Goal: Information Seeking & Learning: Learn about a topic

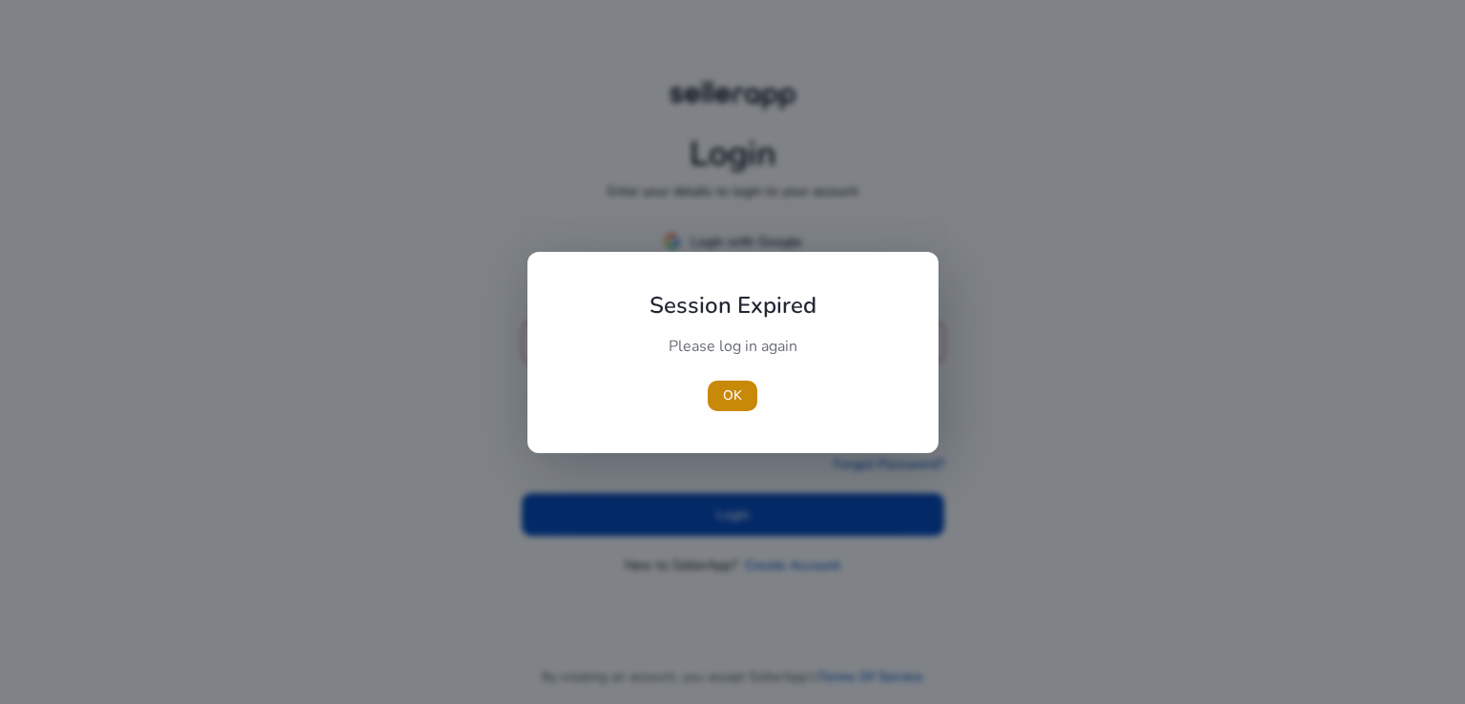
type input "**********"
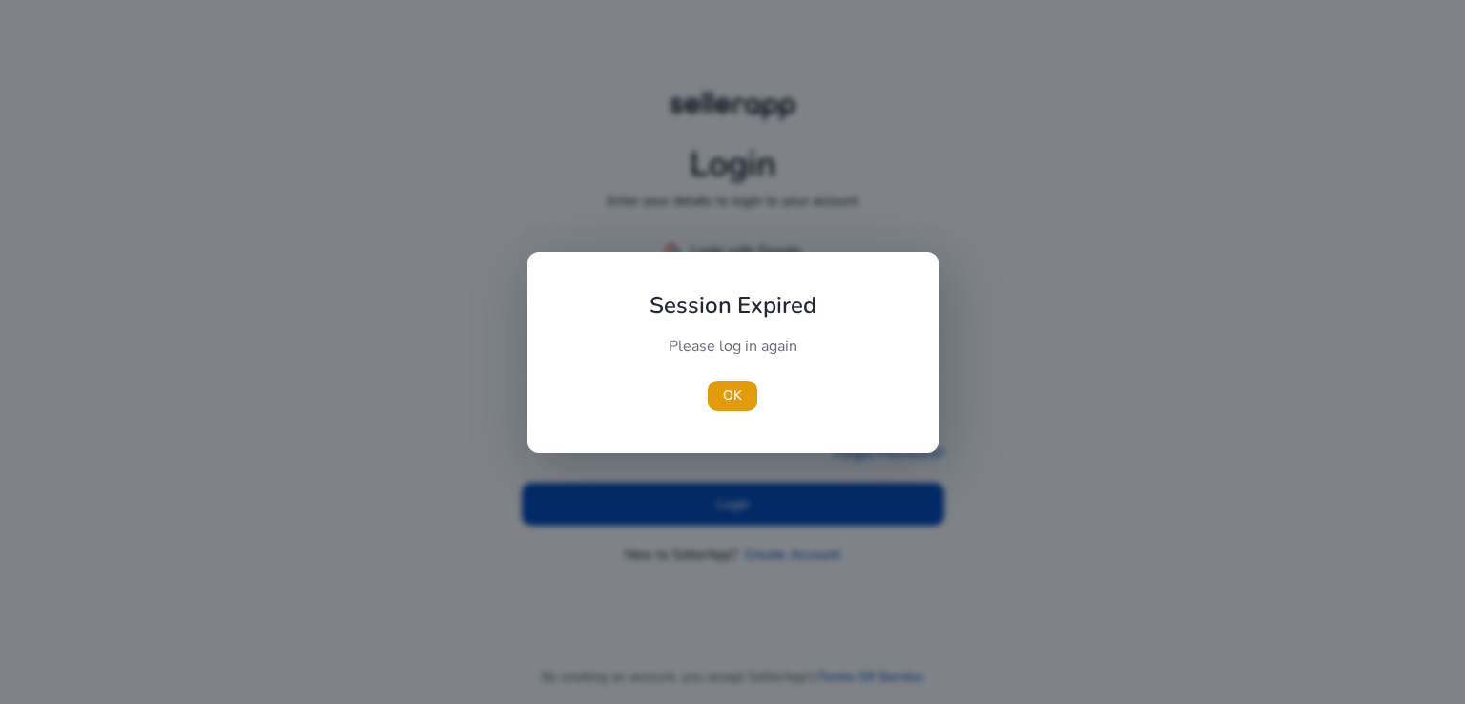
click at [775, 488] on div at bounding box center [732, 352] width 1465 height 704
click at [724, 381] on span "button" at bounding box center [733, 396] width 50 height 46
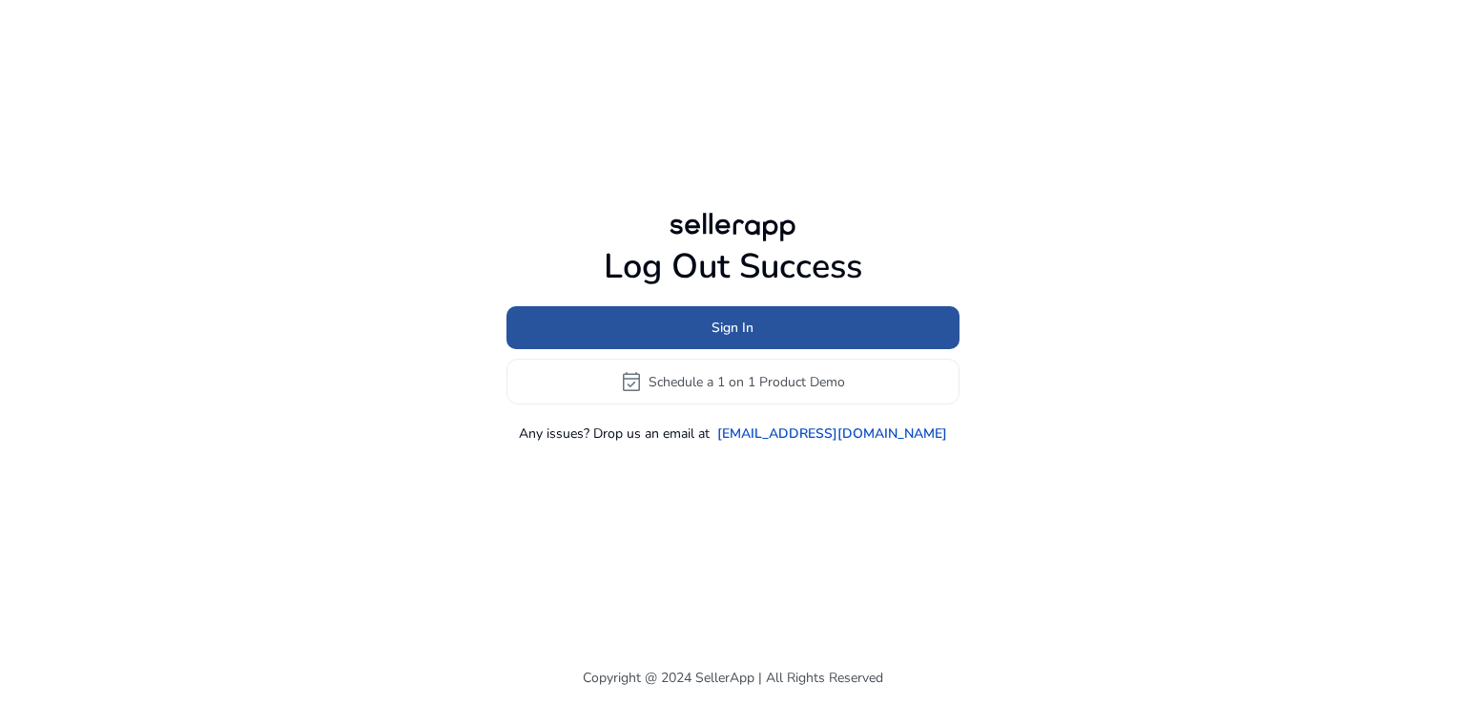
click at [652, 323] on span at bounding box center [733, 328] width 453 height 46
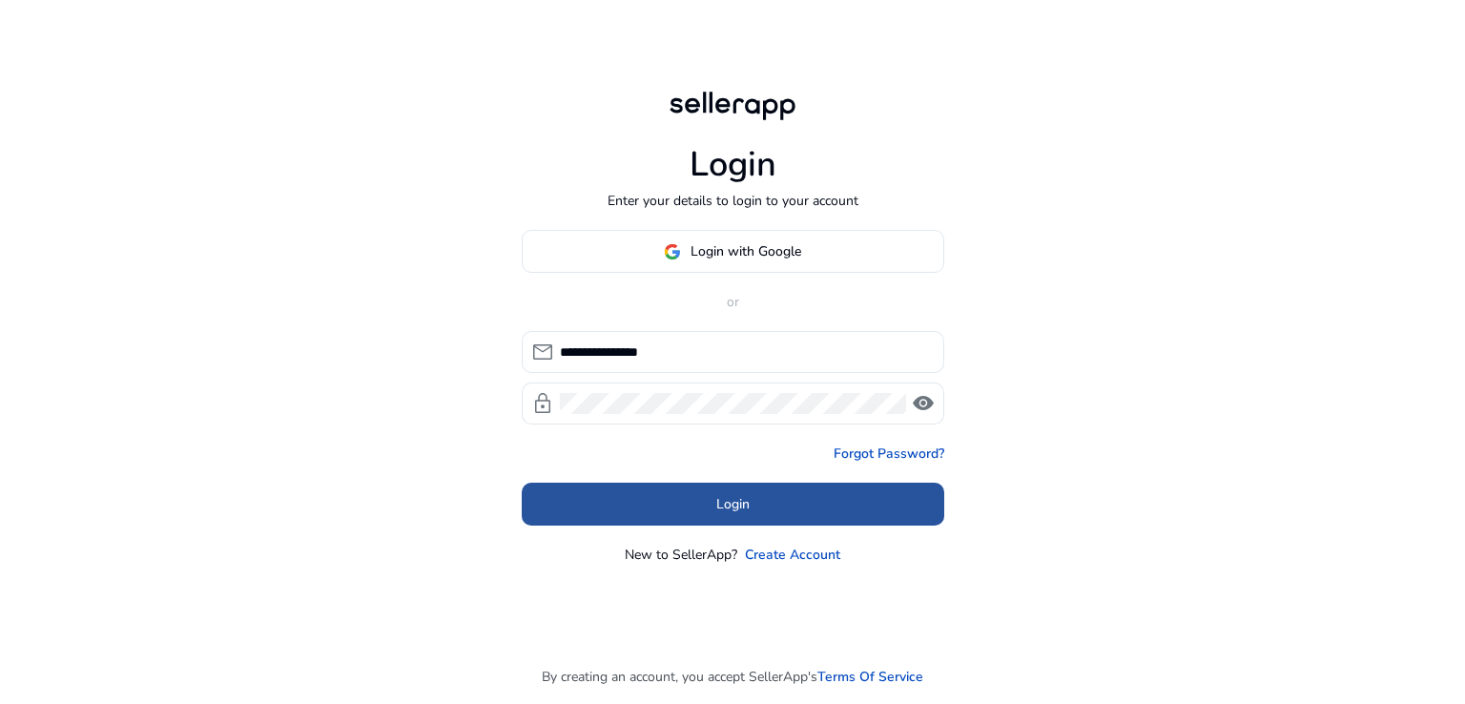
click at [733, 491] on span at bounding box center [733, 505] width 423 height 46
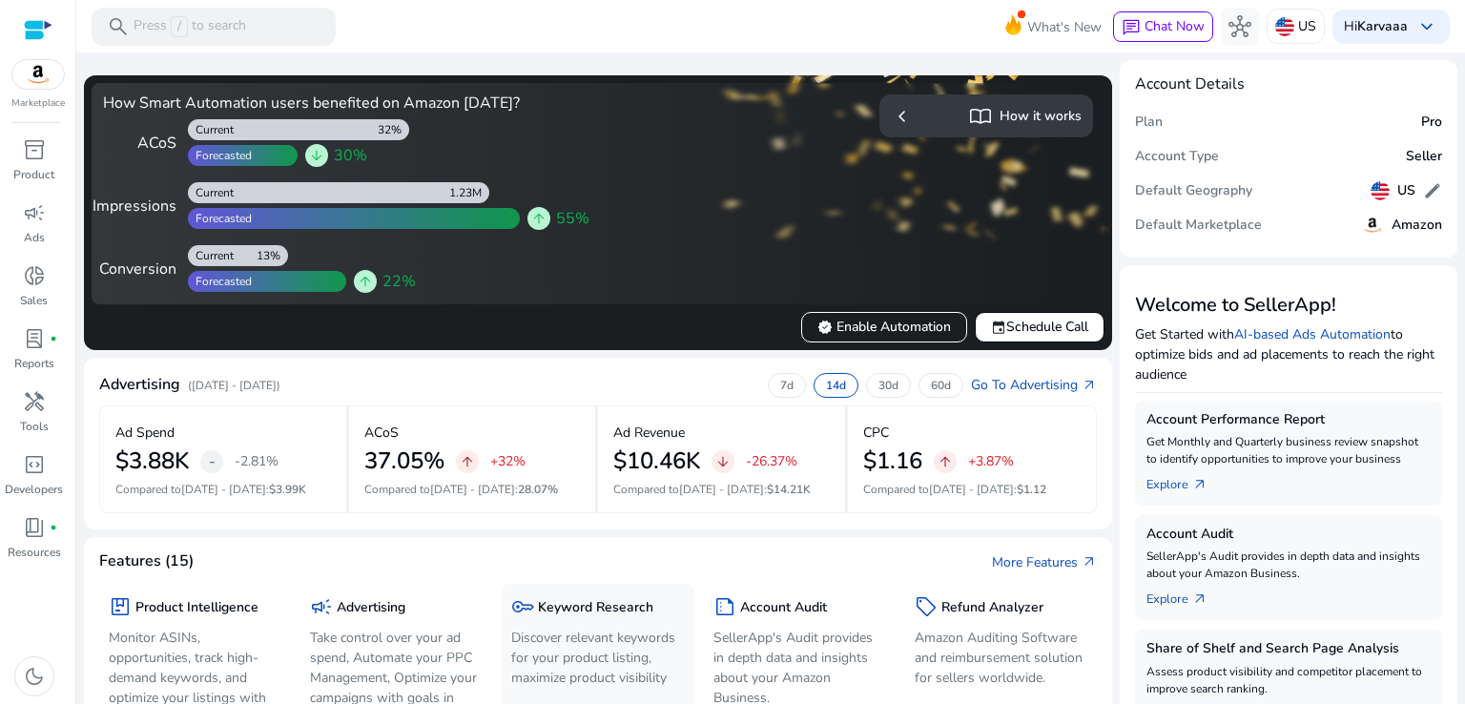
click at [592, 639] on p "Discover relevant keywords for your product listing, maximize product visibility" at bounding box center [597, 658] width 173 height 60
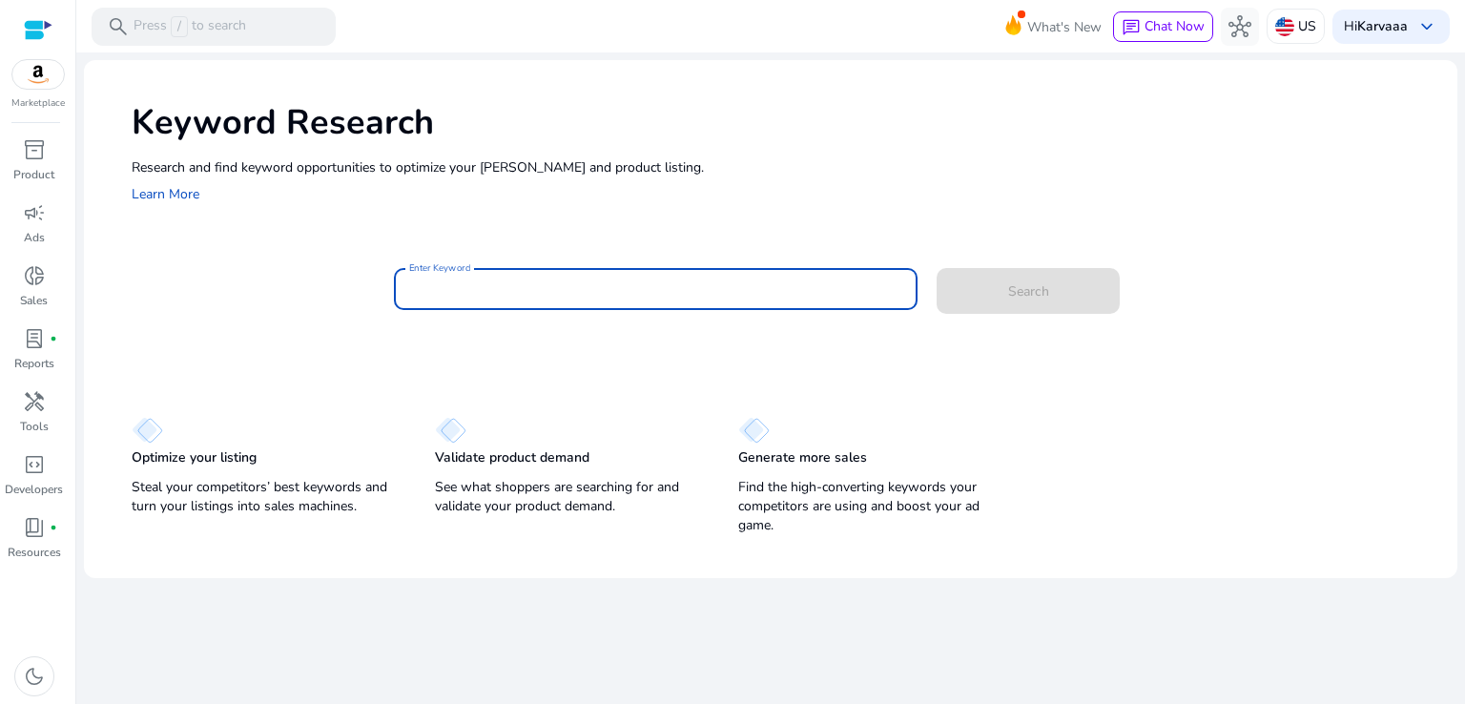
click at [589, 289] on input "Enter Keyword" at bounding box center [656, 289] width 494 height 21
paste input "**********"
type input "**********"
click at [937, 268] on button "Search" at bounding box center [1028, 291] width 183 height 46
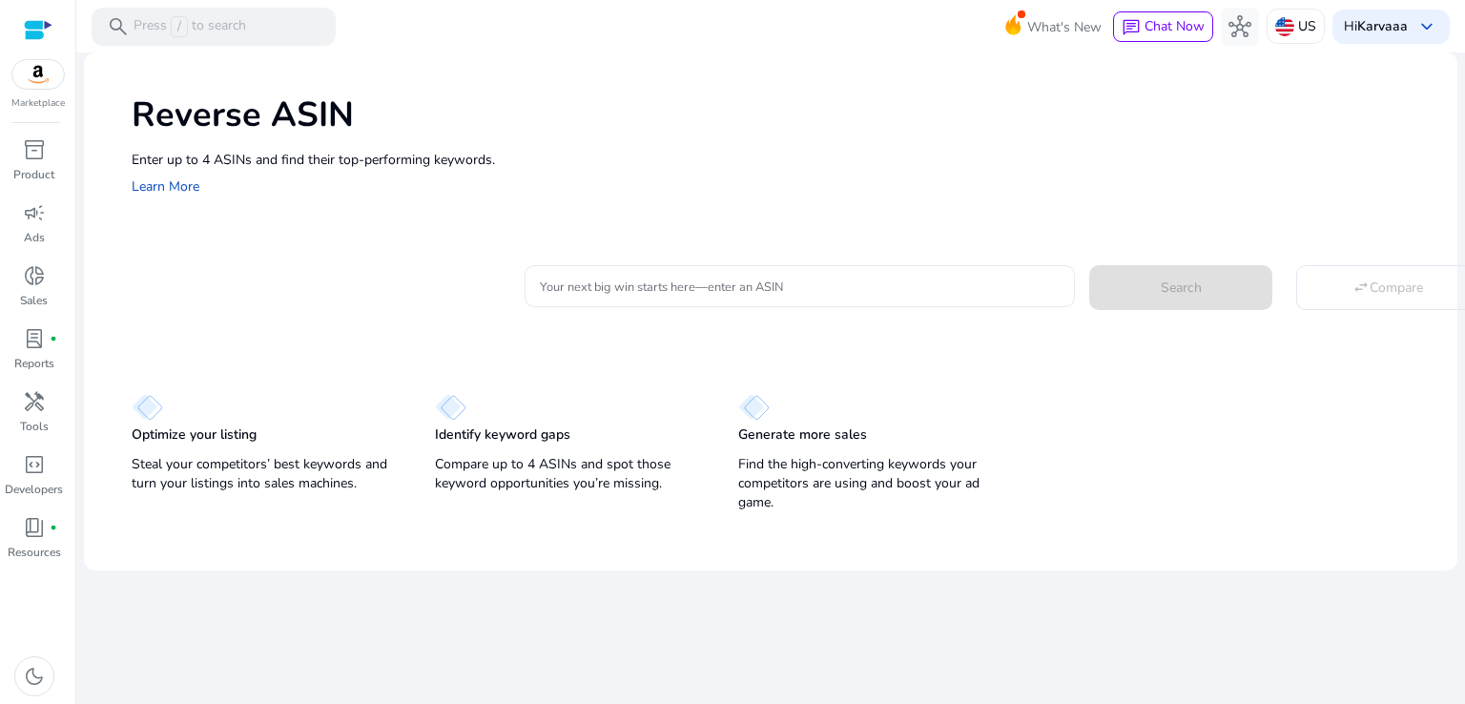
drag, startPoint x: 865, startPoint y: 265, endPoint x: 855, endPoint y: 283, distance: 20.9
click at [855, 283] on div at bounding box center [800, 286] width 520 height 42
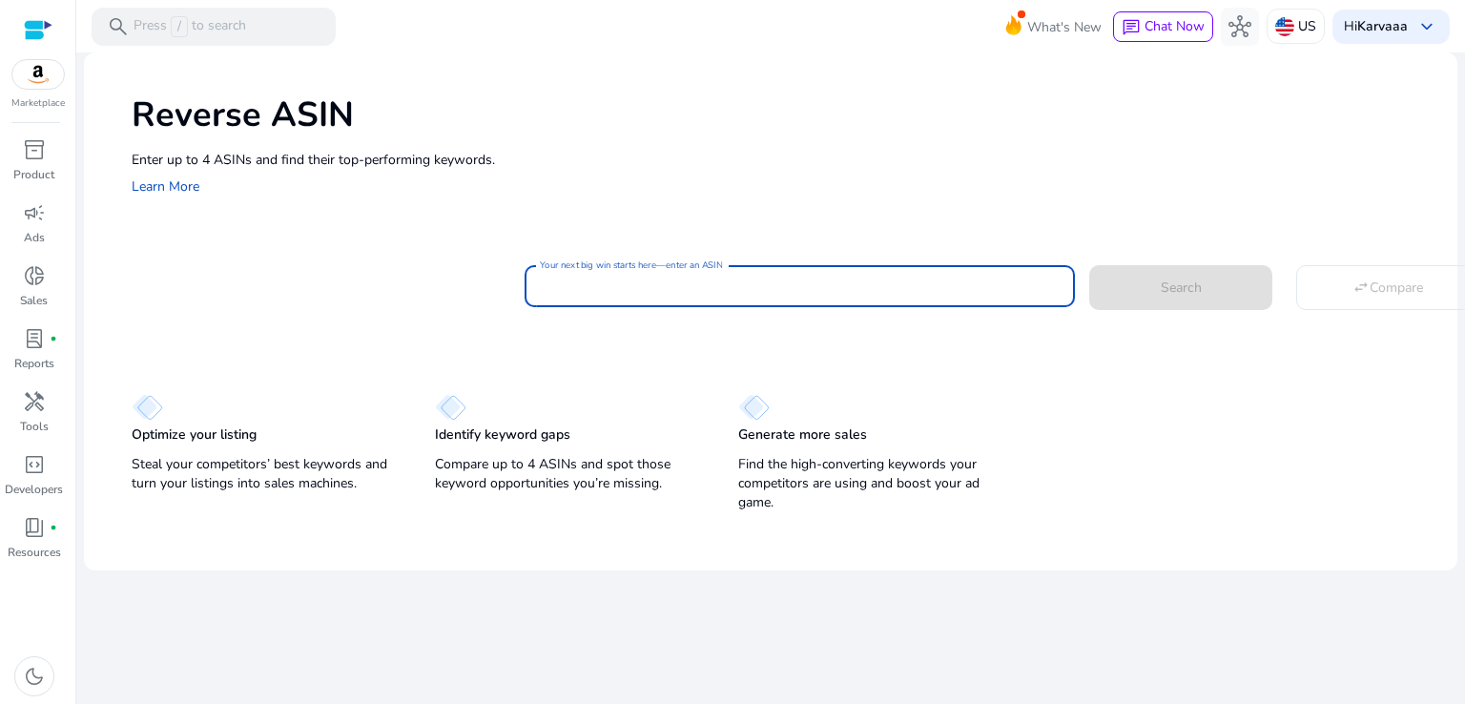
click at [855, 283] on input "Your next big win starts here—enter an ASIN" at bounding box center [800, 286] width 520 height 21
paste input "**********"
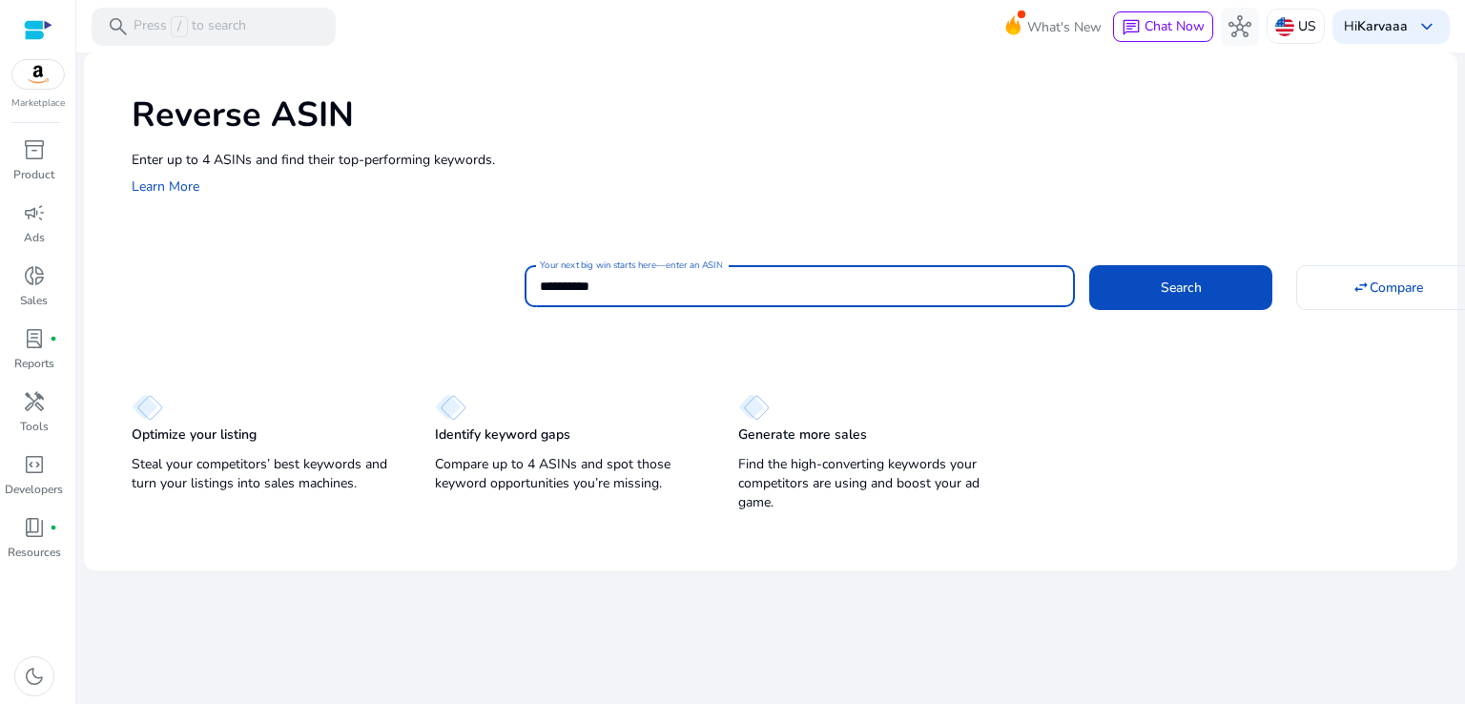
type input "**********"
click at [1090, 265] on button "Search" at bounding box center [1181, 287] width 183 height 44
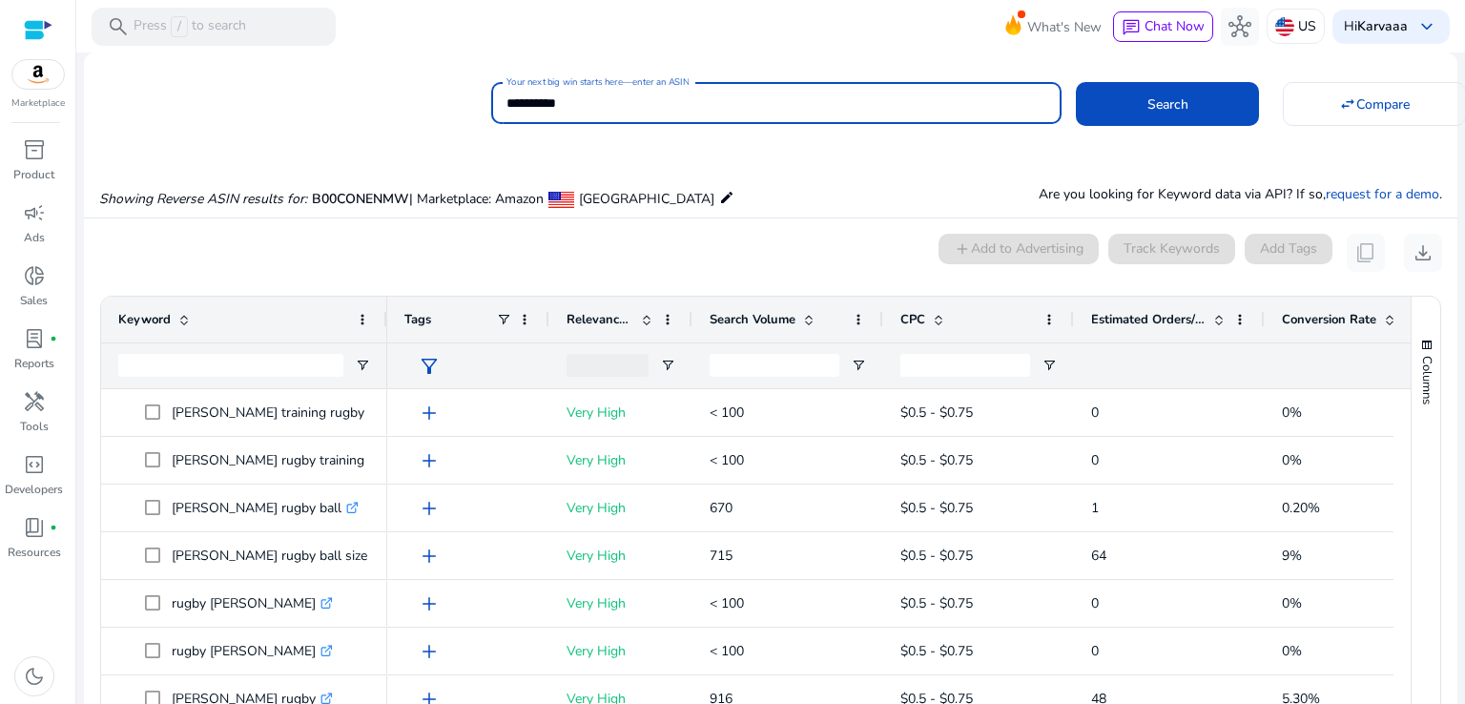
scroll to position [139, 0]
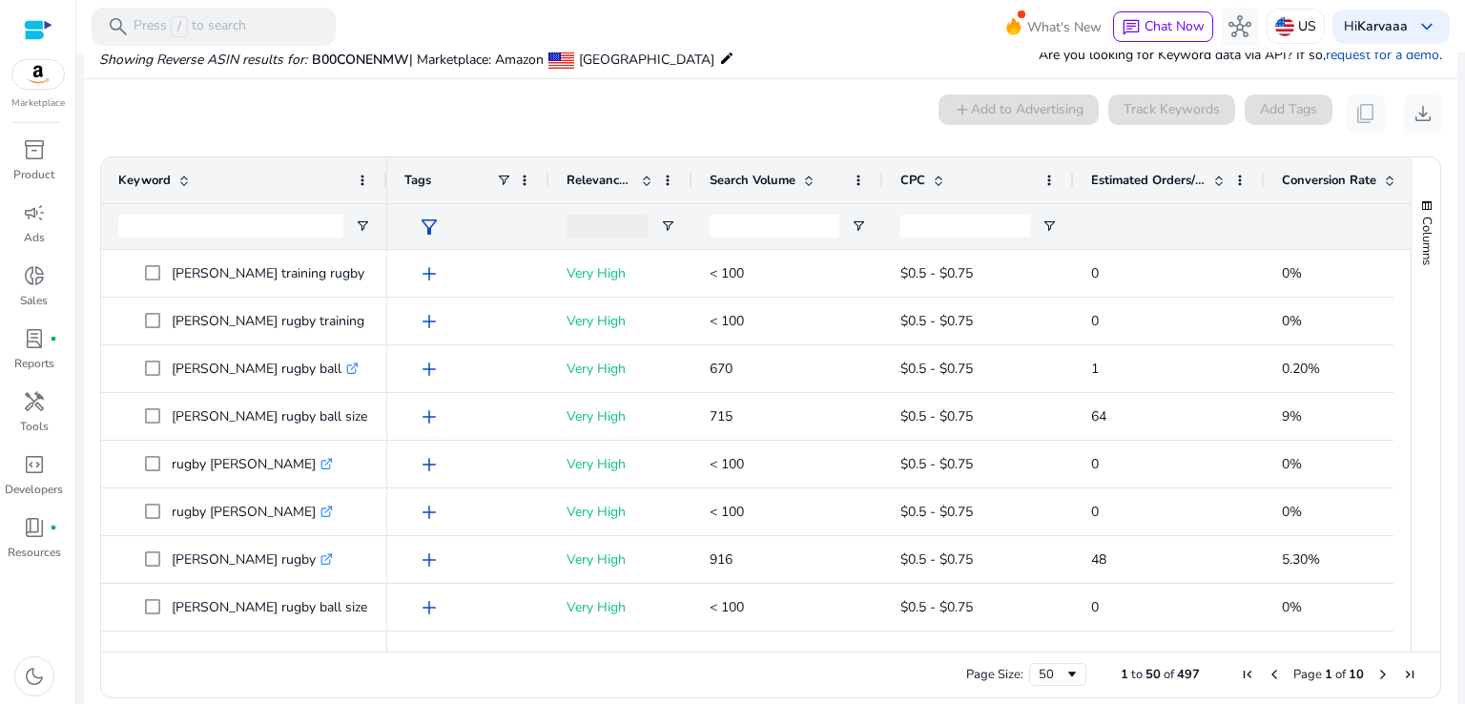
drag, startPoint x: 1392, startPoint y: 280, endPoint x: 1389, endPoint y: 291, distance: 11.8
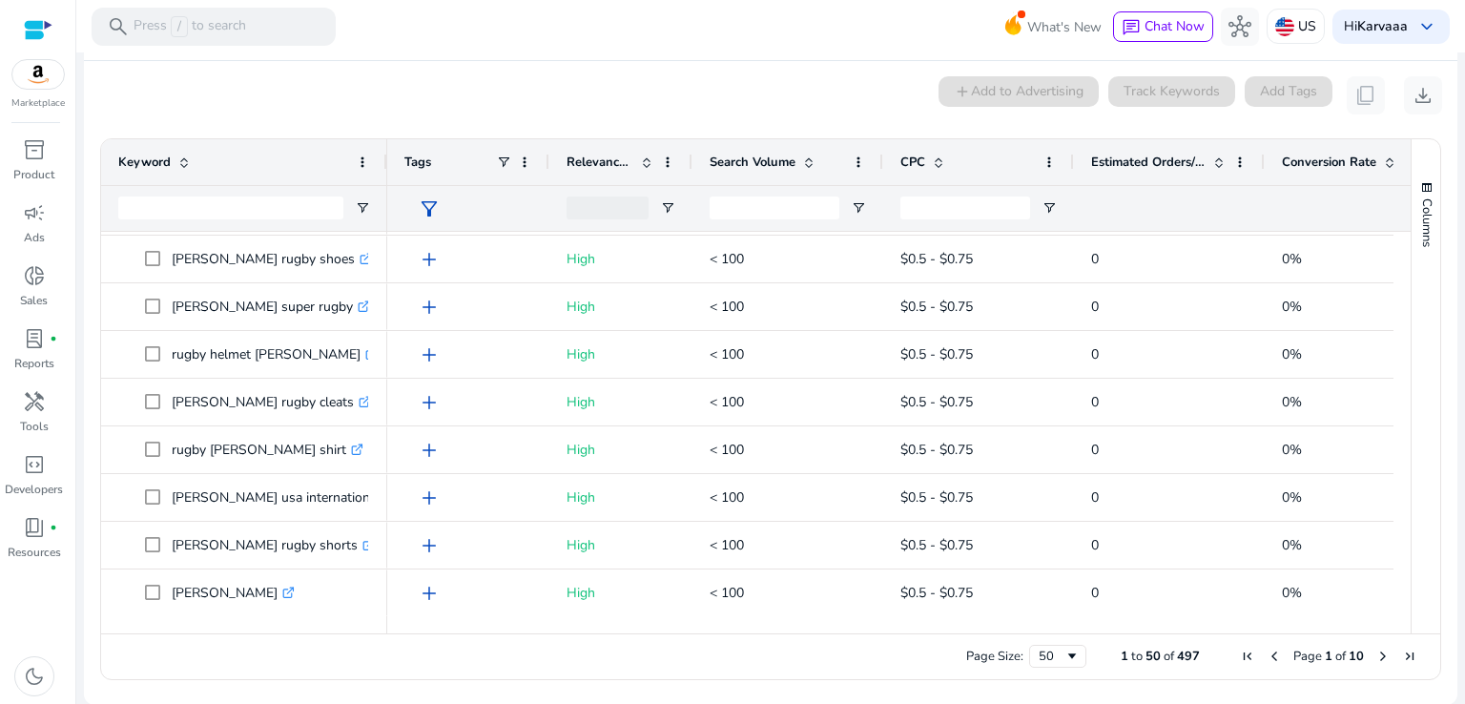
click at [1381, 657] on span "Next Page" at bounding box center [1383, 656] width 15 height 15
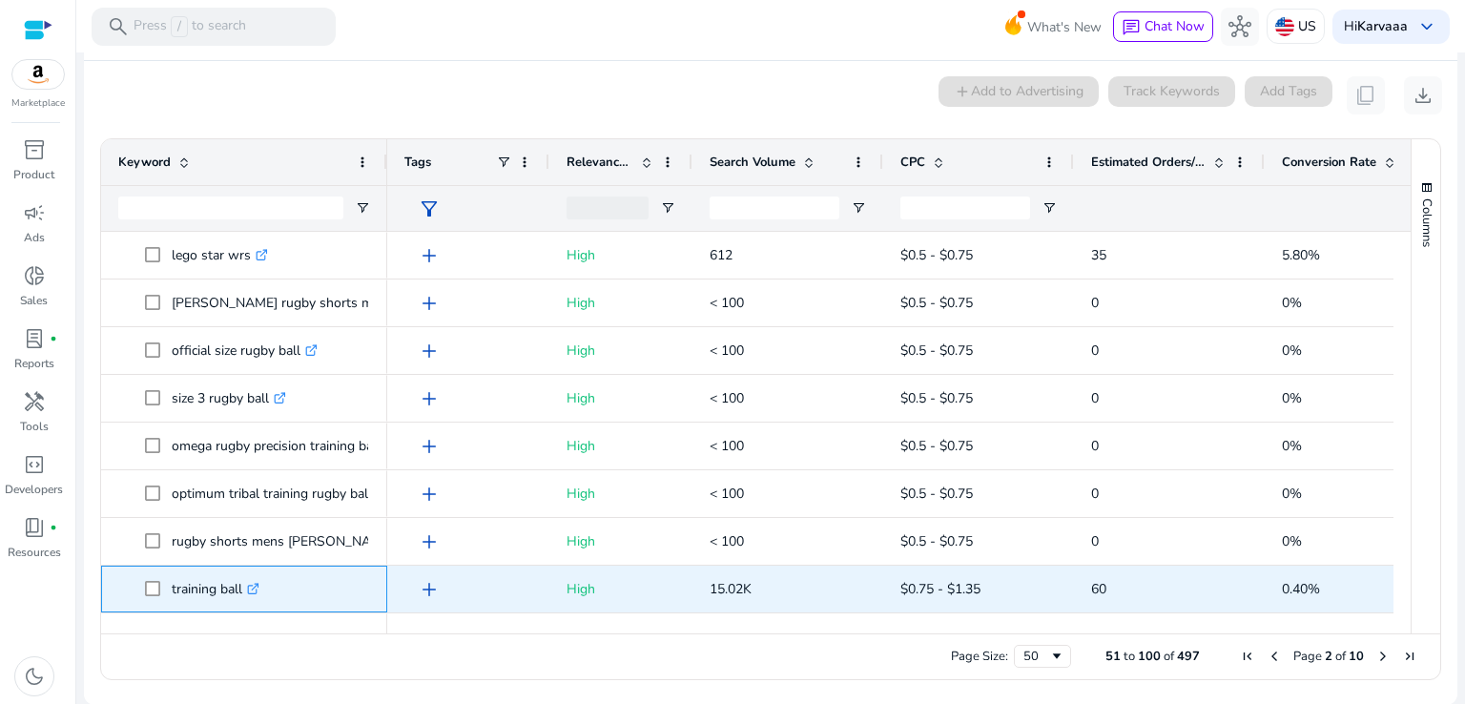
drag, startPoint x: 167, startPoint y: 589, endPoint x: 245, endPoint y: 584, distance: 78.4
click at [245, 584] on span "training ball .st0{fill:#2c8af8}" at bounding box center [257, 589] width 225 height 39
copy span "training ball"
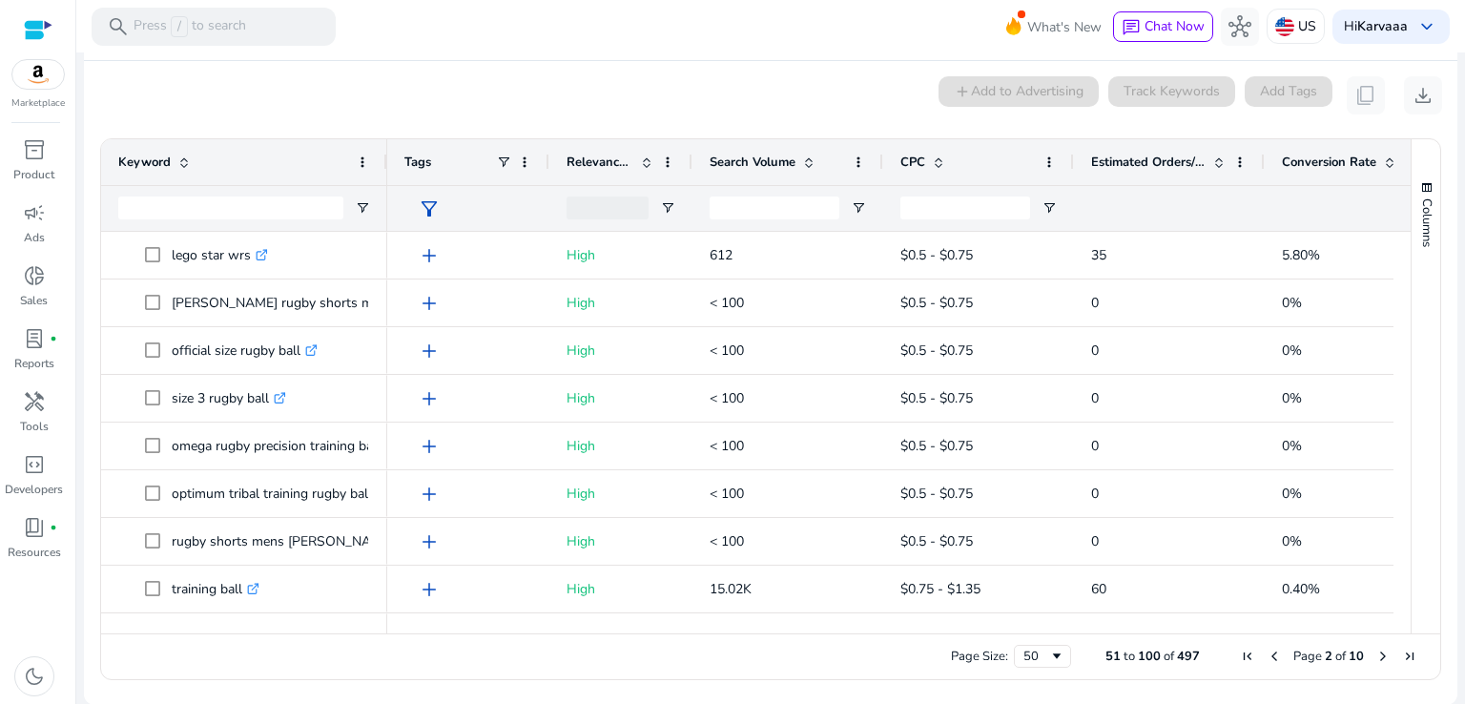
click at [1376, 649] on span "Next Page" at bounding box center [1383, 656] width 15 height 15
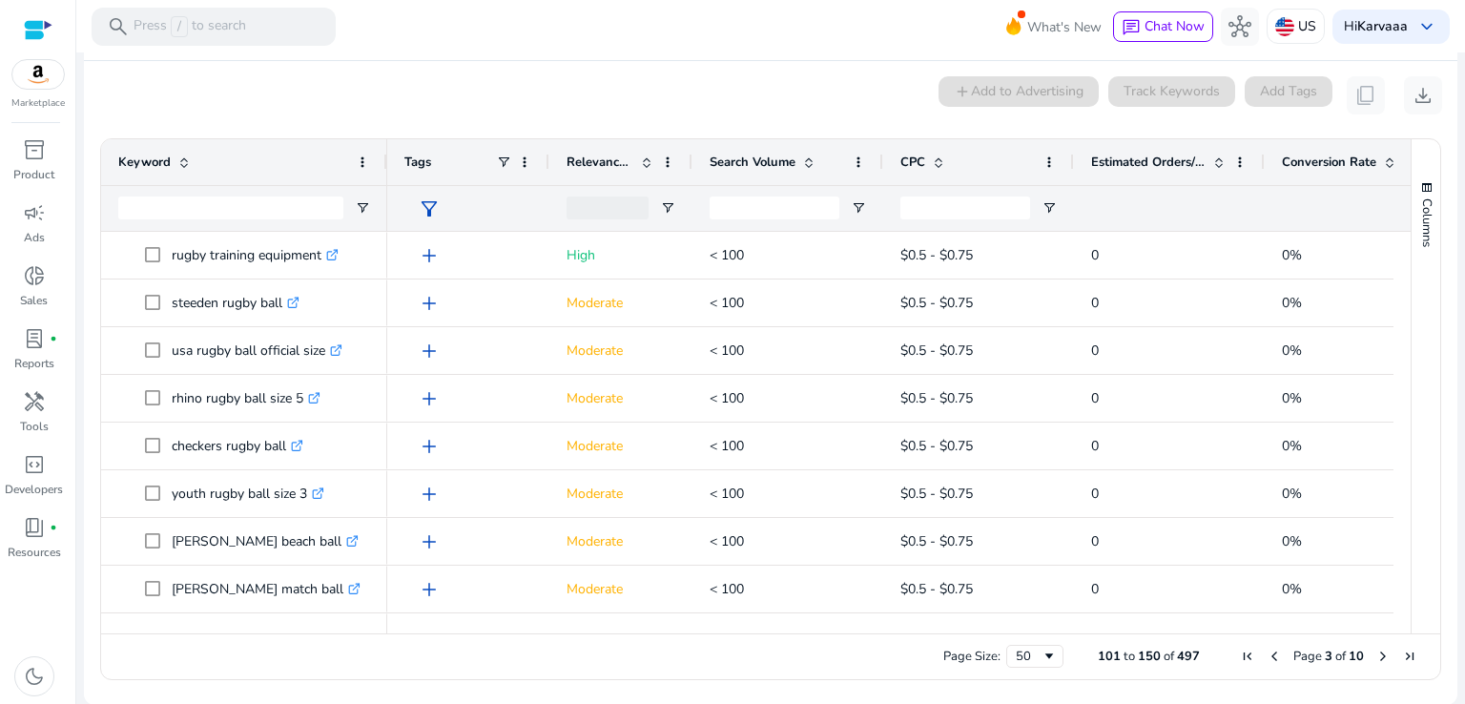
drag, startPoint x: 1396, startPoint y: 250, endPoint x: 1400, endPoint y: 321, distance: 70.7
click at [1400, 321] on div at bounding box center [1402, 424] width 17 height 384
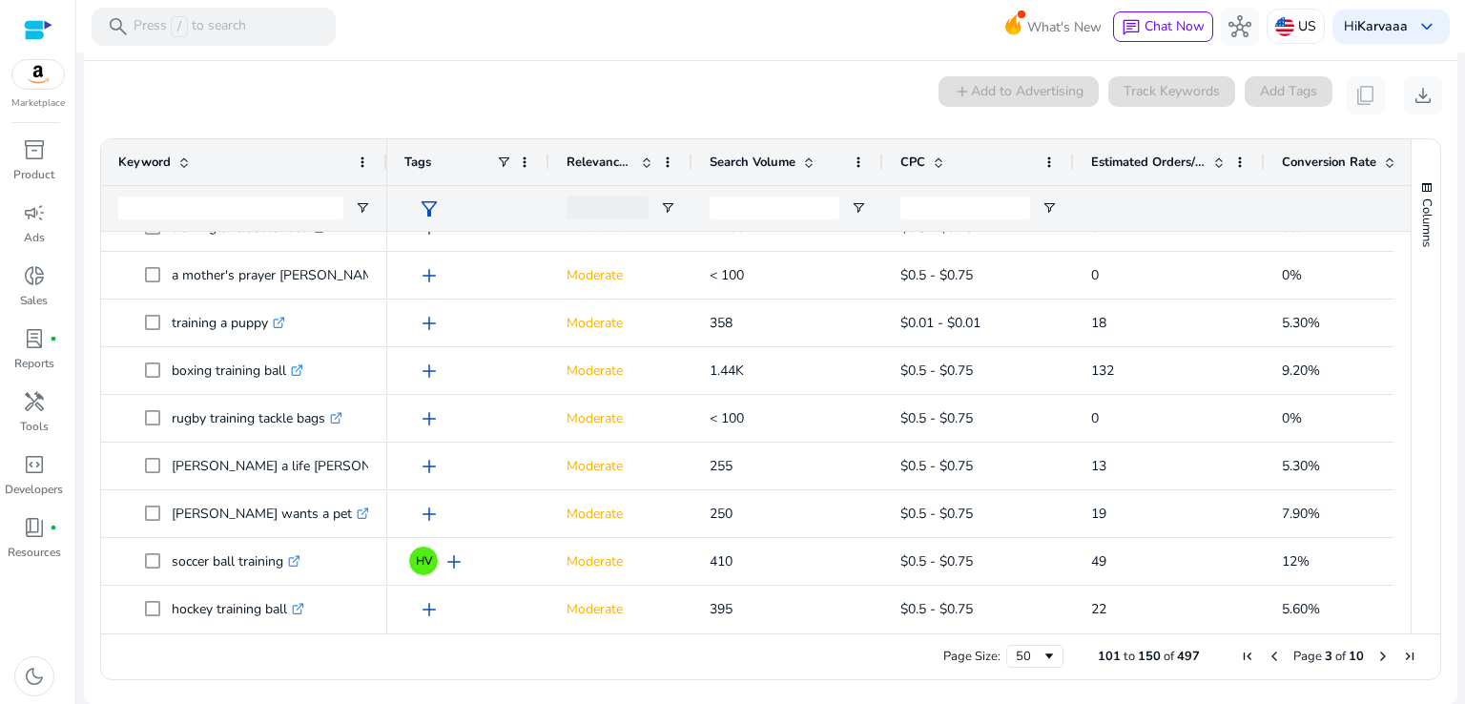
scroll to position [667, 0]
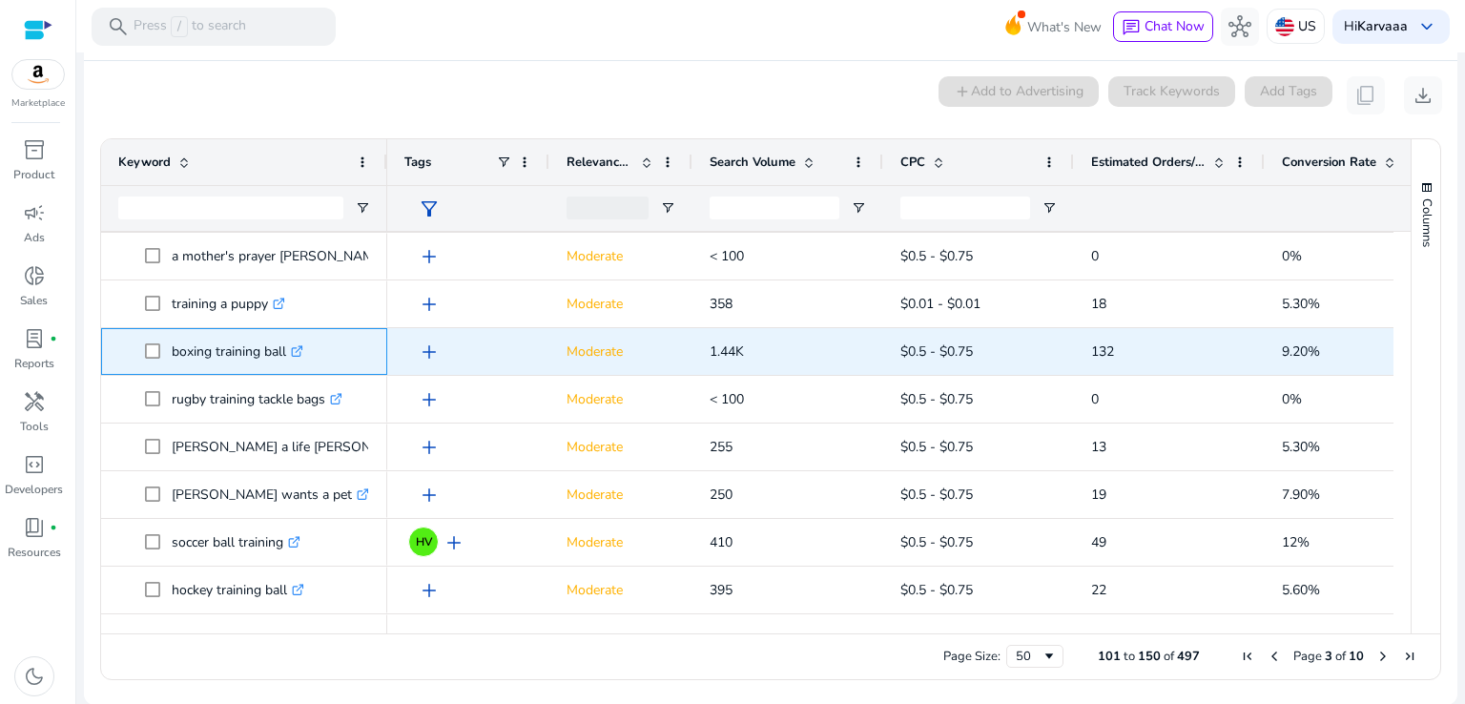
drag, startPoint x: 162, startPoint y: 342, endPoint x: 214, endPoint y: 353, distance: 52.8
click at [214, 353] on span "boxing training ball .st0{fill:#2c8af8}" at bounding box center [257, 351] width 225 height 39
copy span "boxing"
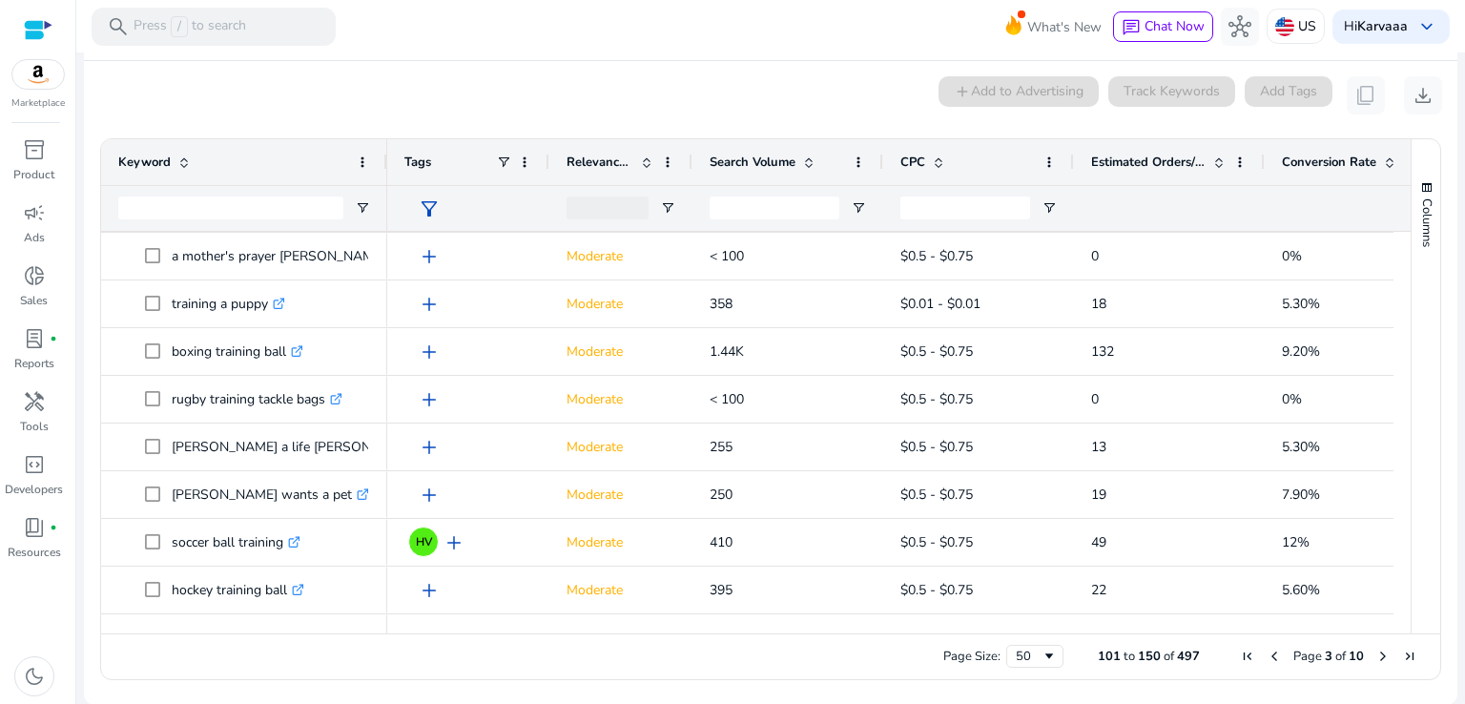
click at [458, 83] on div "0 keyword(s) selected add Add to Advertising Track Keywords Add Tags content_co…" at bounding box center [770, 95] width 1343 height 38
click at [465, 83] on div "0 keyword(s) selected add Add to Advertising Track Keywords Add Tags content_co…" at bounding box center [770, 95] width 1343 height 38
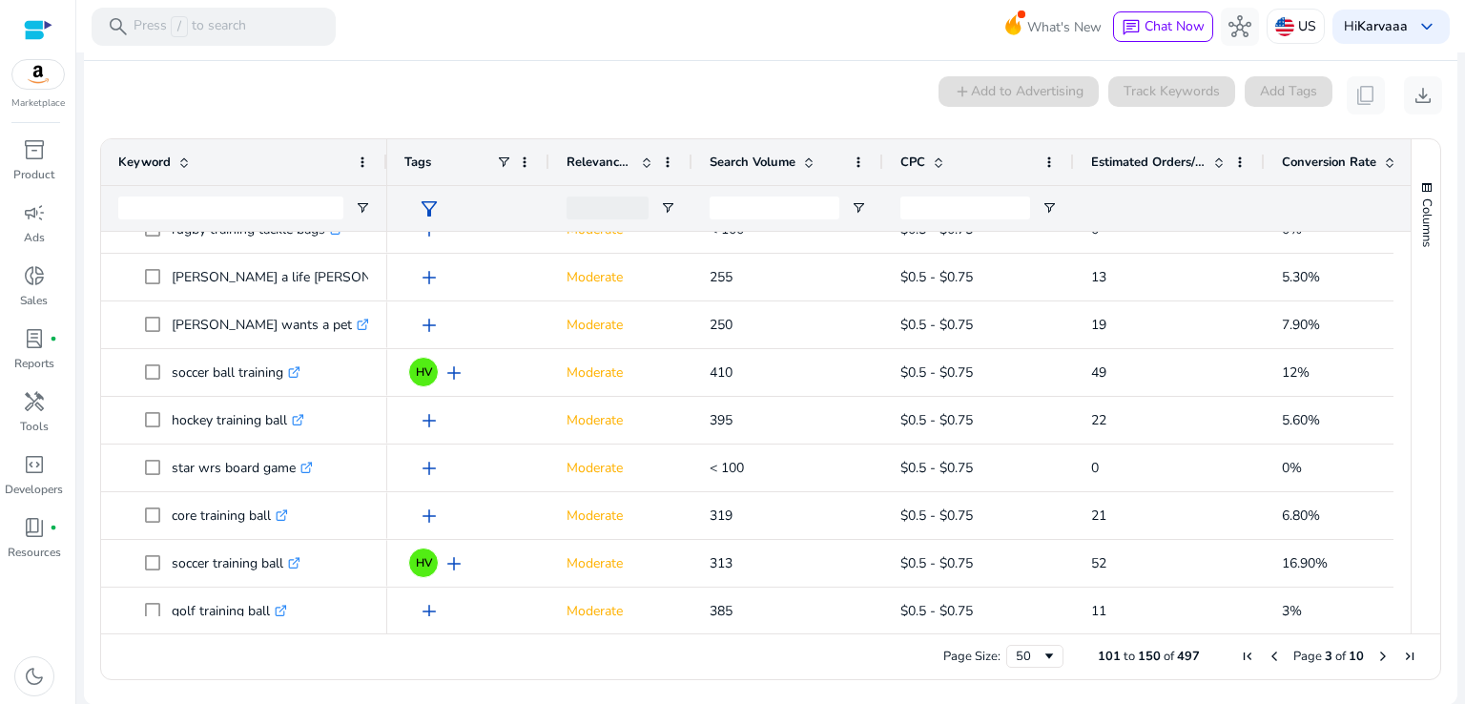
scroll to position [903, 0]
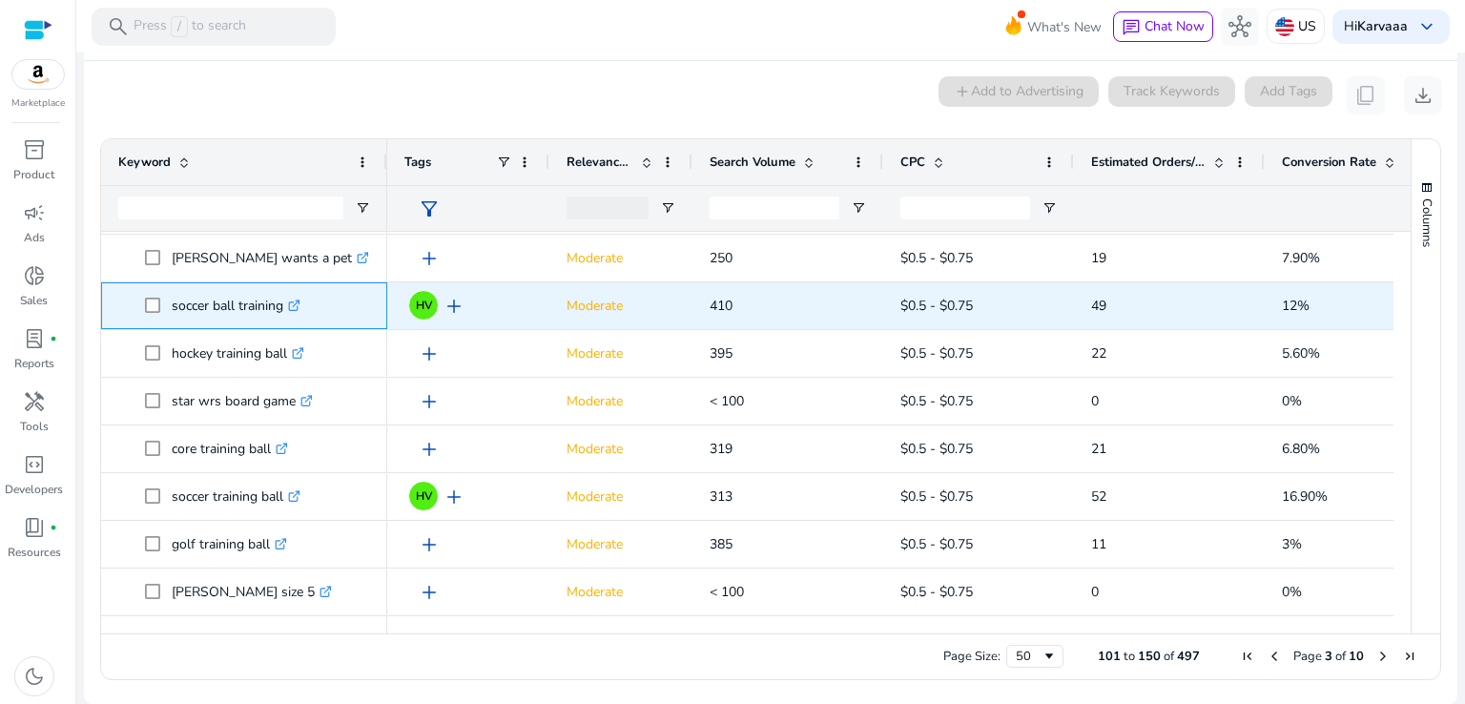
drag, startPoint x: 167, startPoint y: 301, endPoint x: 208, endPoint y: 302, distance: 41.0
click at [208, 302] on span "soccer ball training .st0{fill:#2c8af8}" at bounding box center [257, 305] width 225 height 39
copy span "soccer"
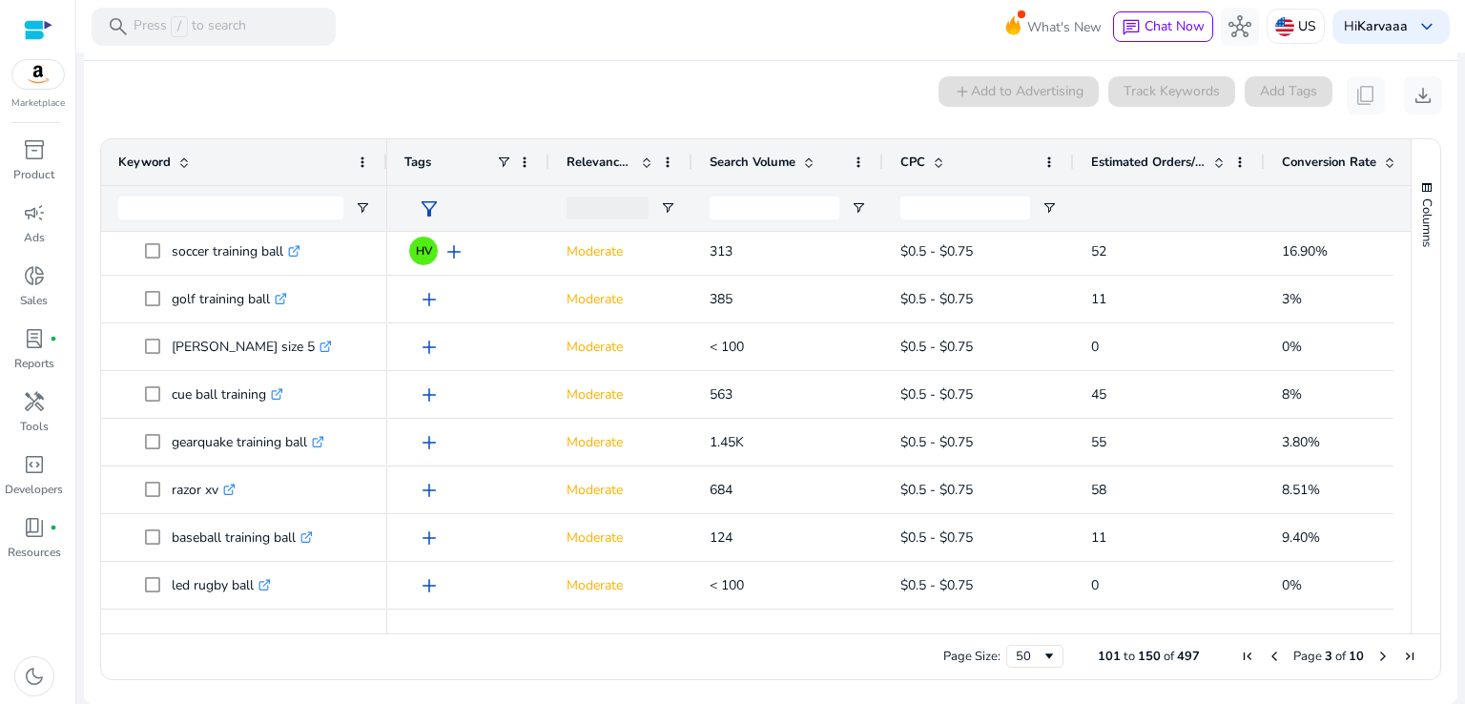
scroll to position [1225, 0]
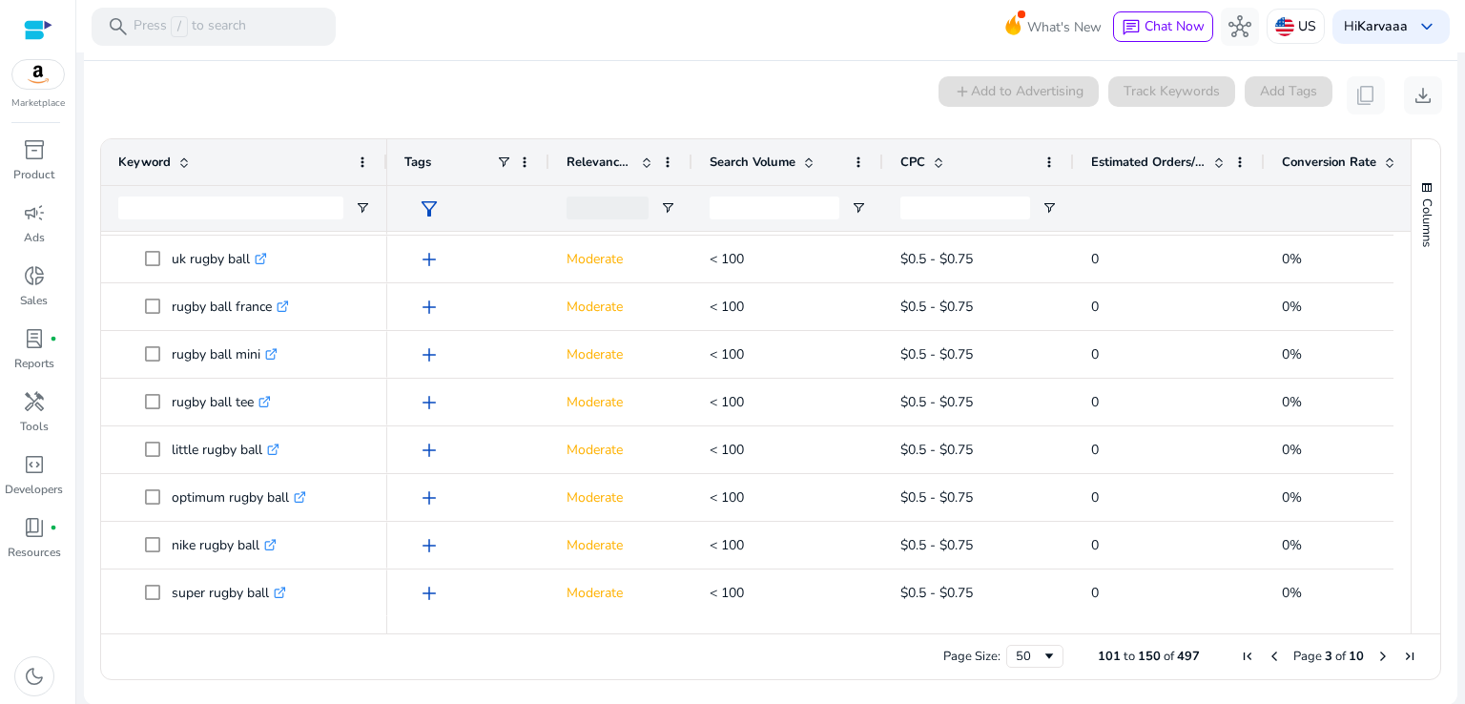
click at [1376, 659] on span "Next Page" at bounding box center [1383, 656] width 15 height 15
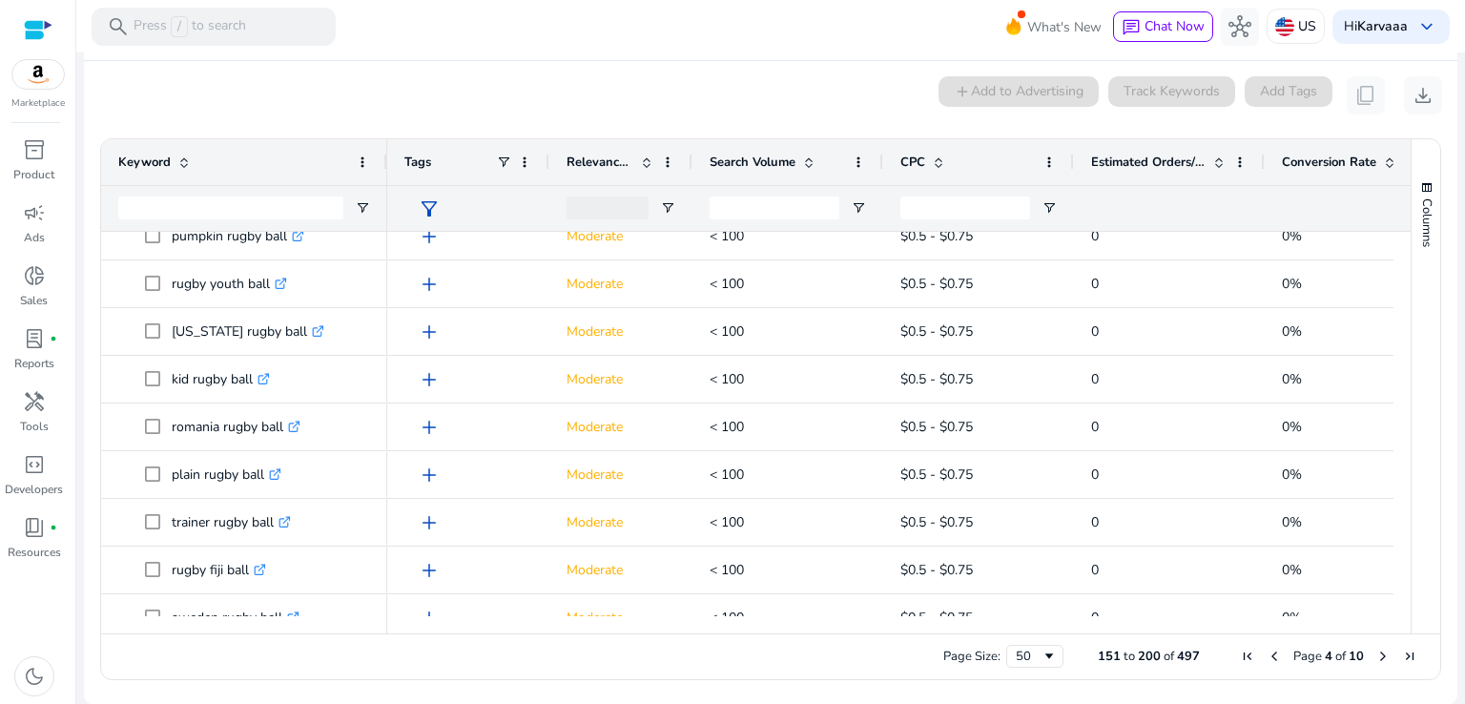
scroll to position [1589, 0]
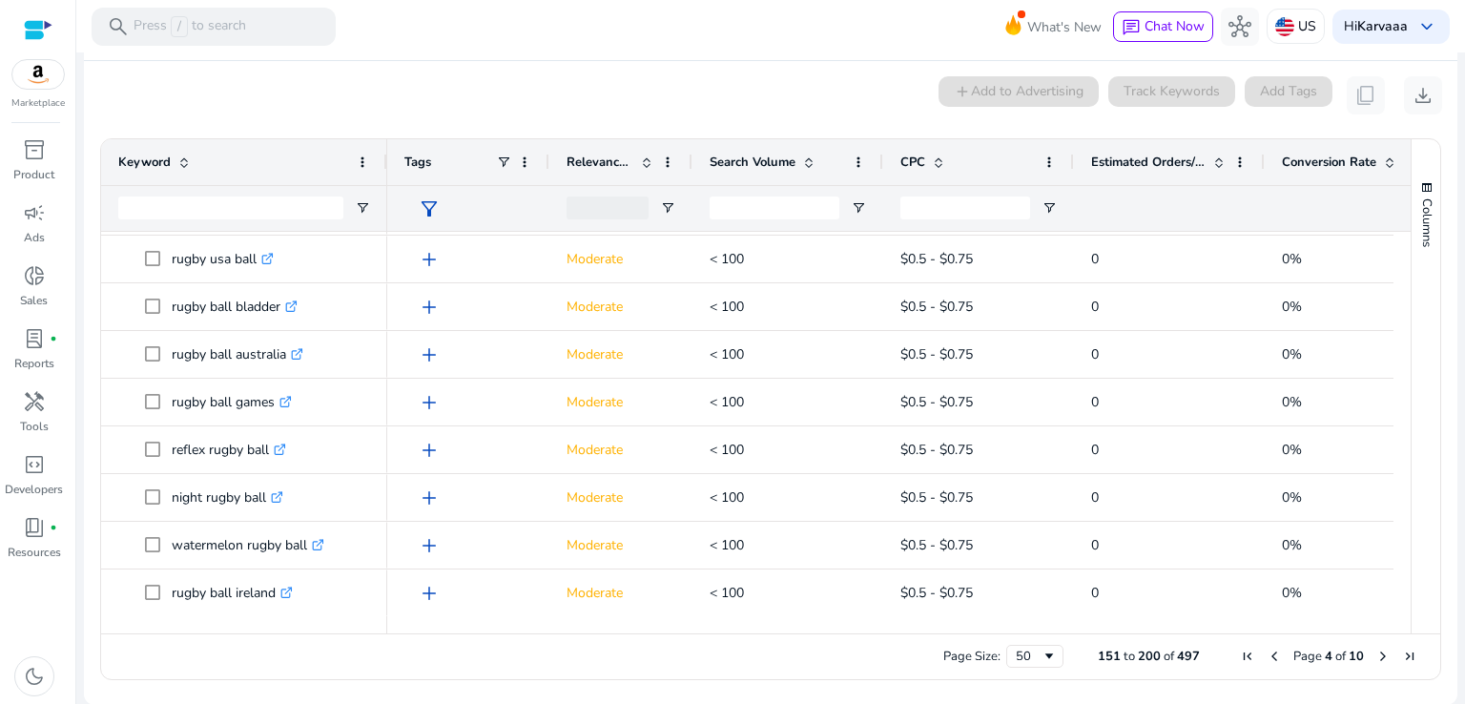
click at [1376, 657] on span "Next Page" at bounding box center [1383, 656] width 15 height 15
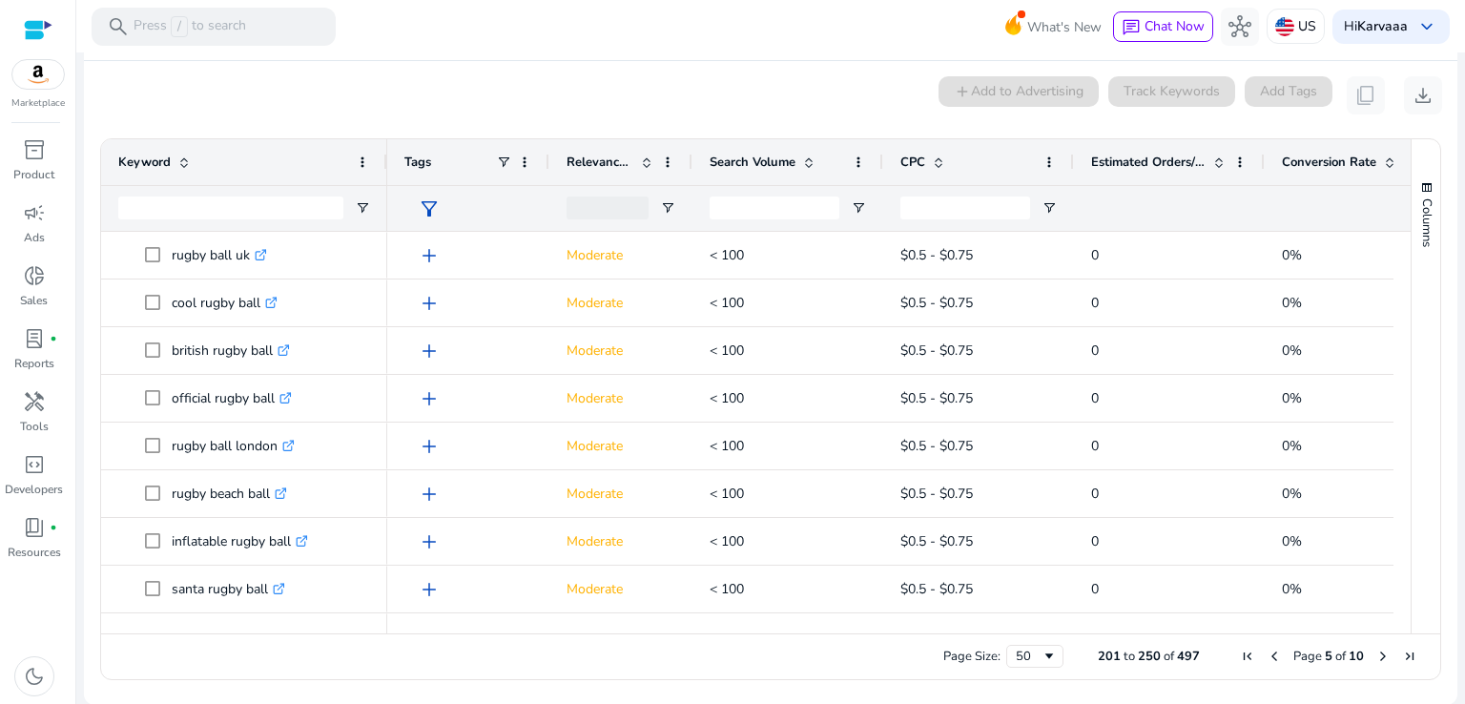
drag, startPoint x: 1396, startPoint y: 260, endPoint x: 1402, endPoint y: 348, distance: 88.0
click at [1402, 348] on div at bounding box center [1402, 424] width 17 height 384
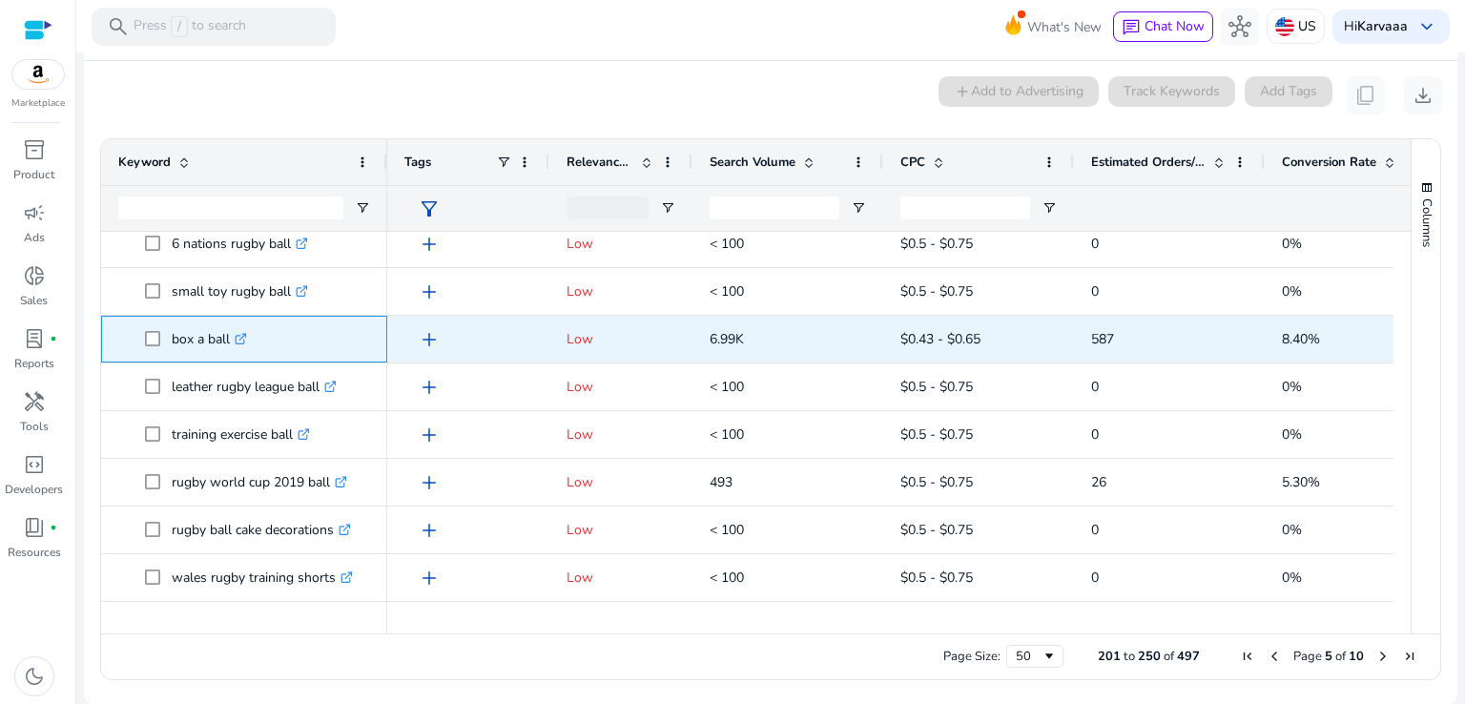
drag, startPoint x: 164, startPoint y: 339, endPoint x: 232, endPoint y: 340, distance: 67.7
click at [232, 340] on span "box a ball .st0{fill:#2c8af8}" at bounding box center [257, 339] width 225 height 39
copy span "box a ball"
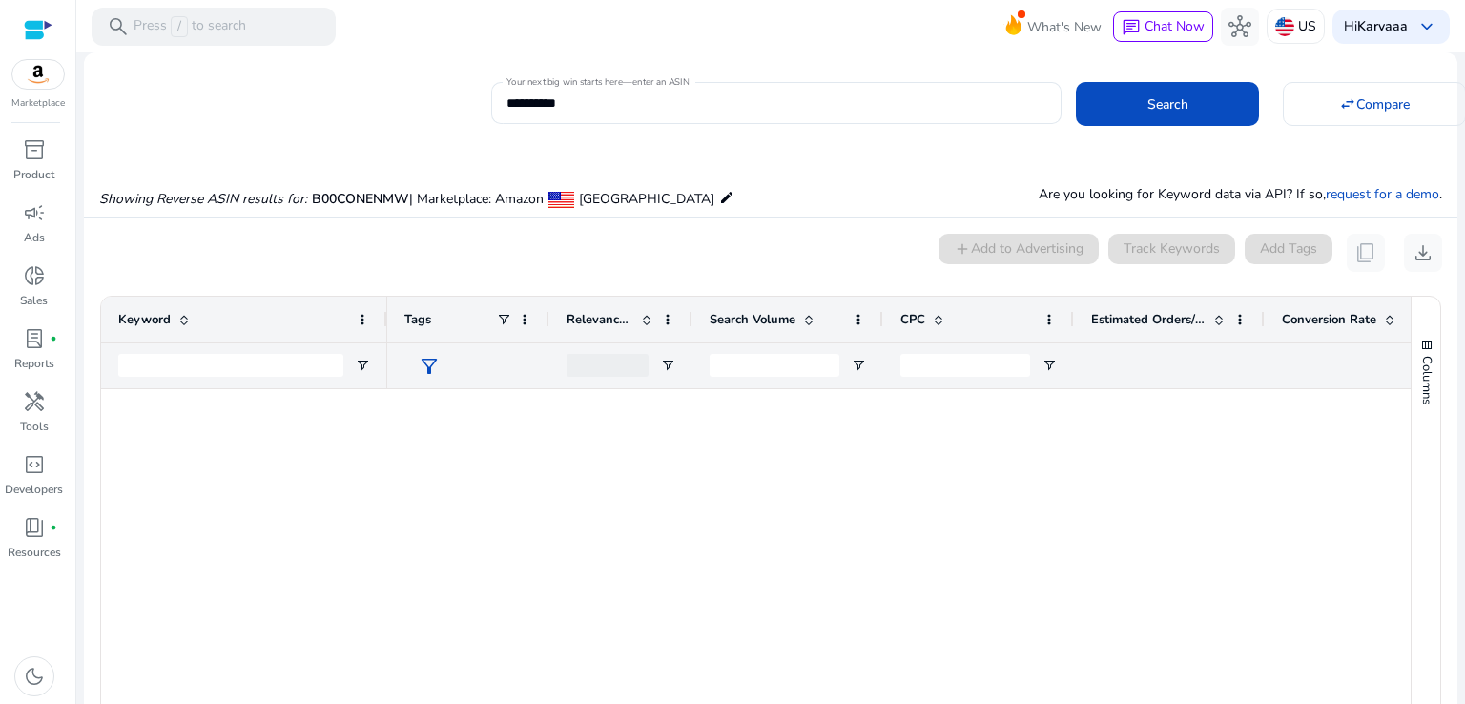
scroll to position [1967, 0]
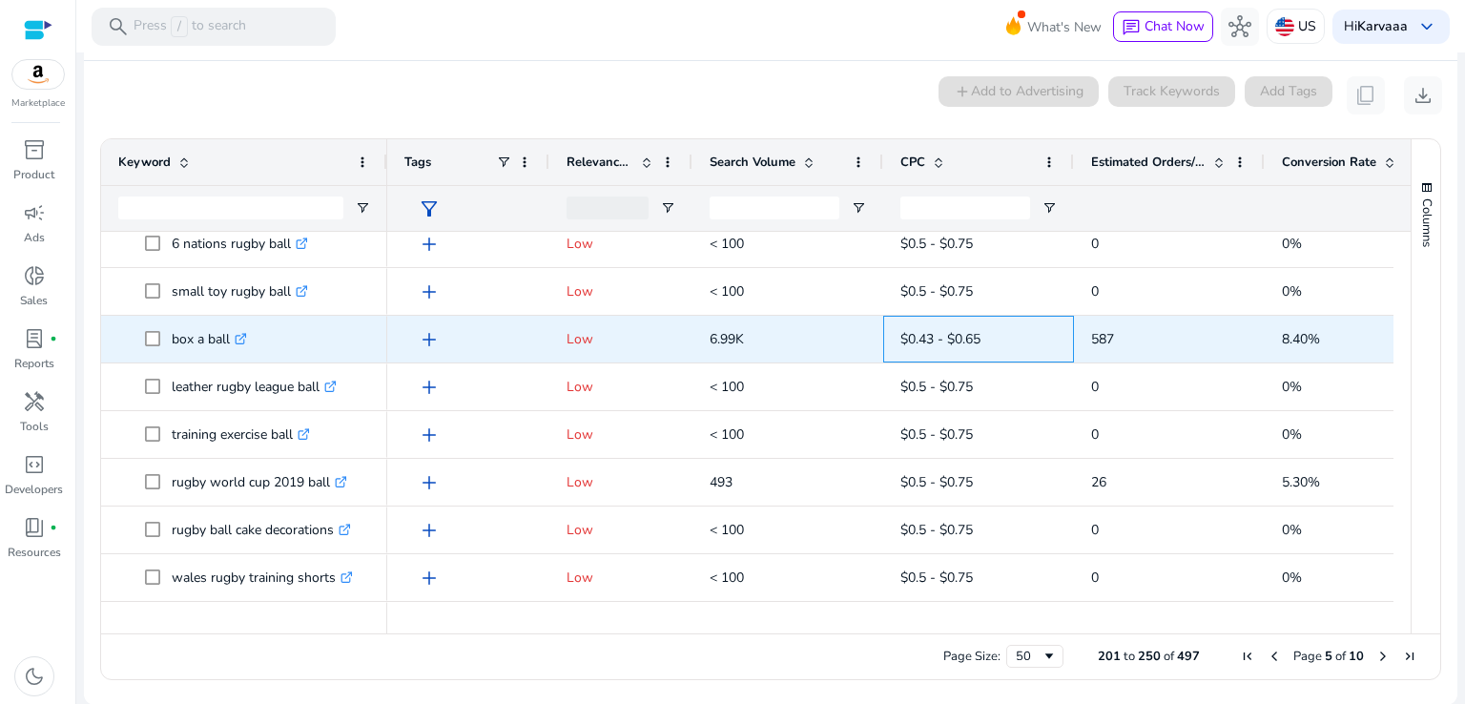
click at [996, 346] on span "$0.43 - $0.65" at bounding box center [979, 339] width 156 height 39
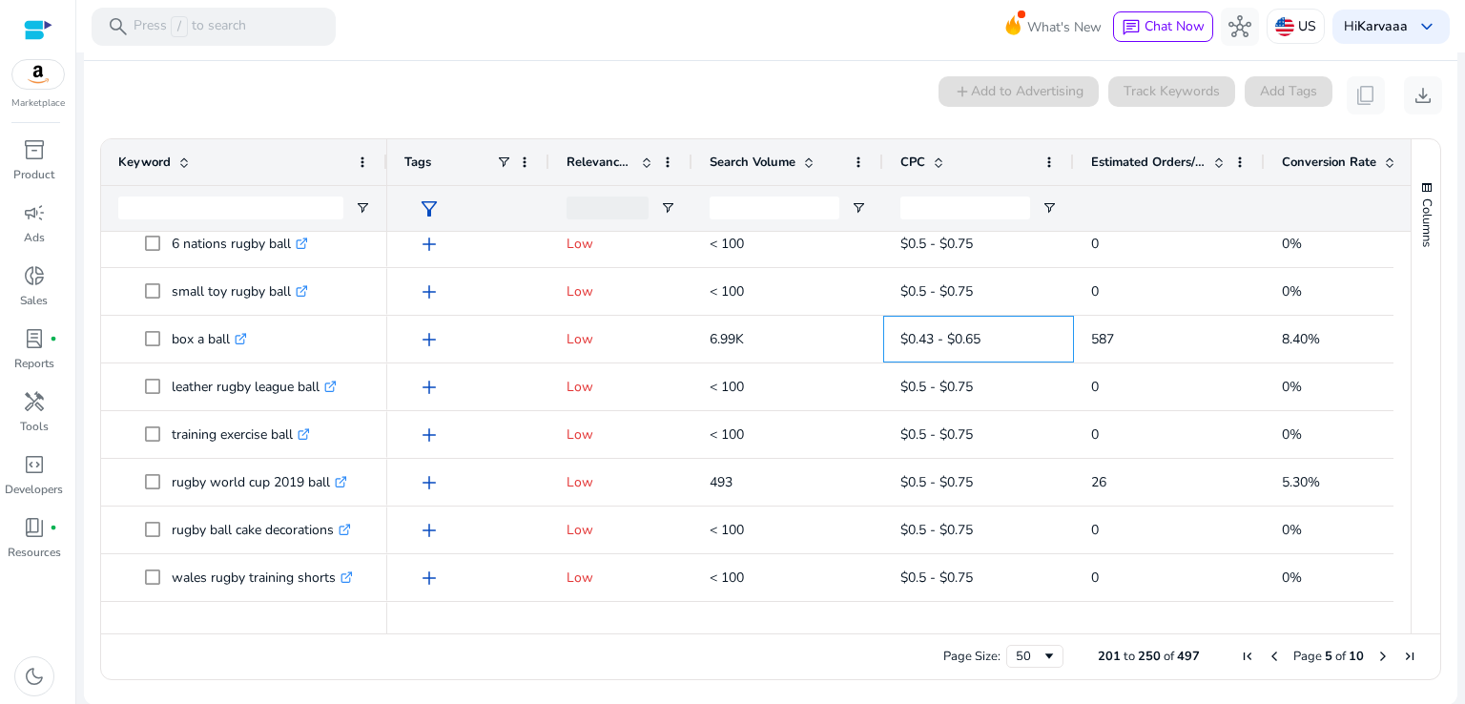
scroll to position [2000, 0]
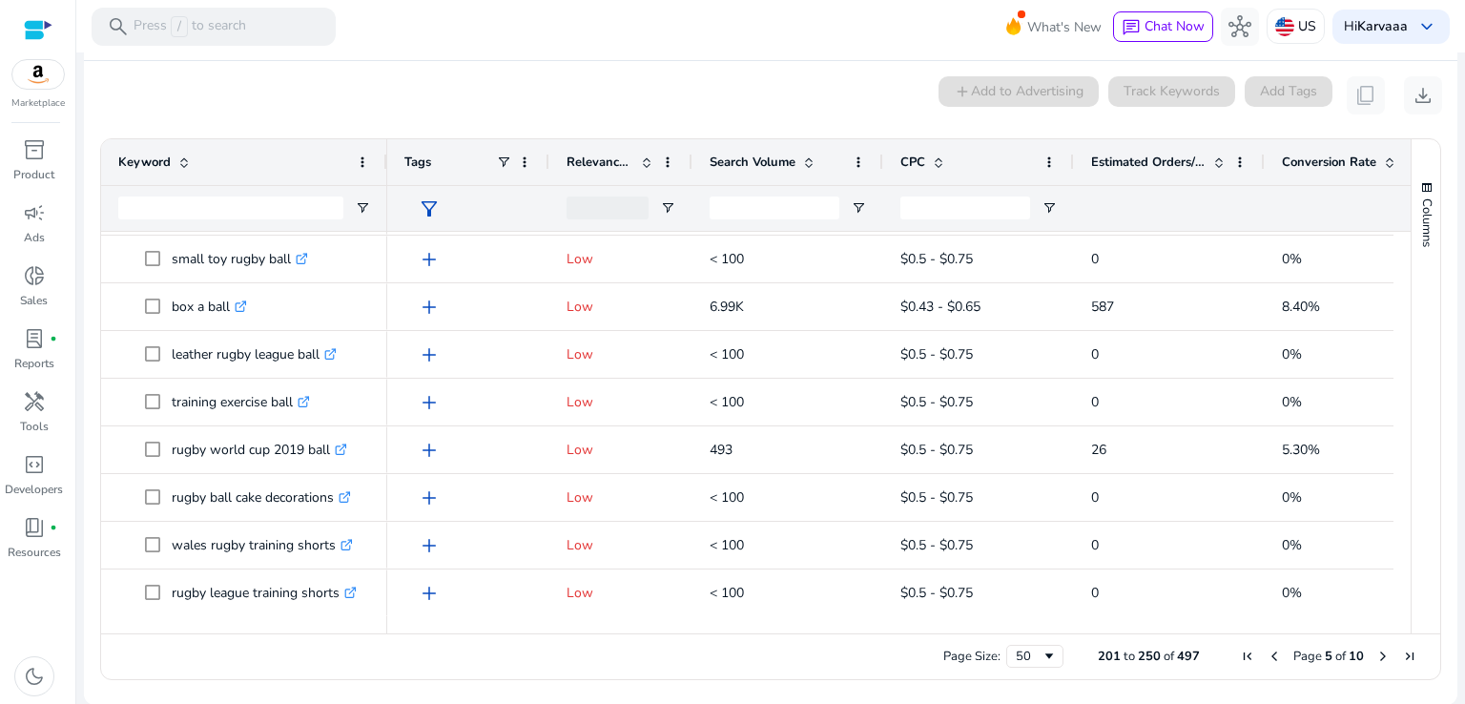
click at [1376, 654] on span "Next Page" at bounding box center [1383, 656] width 15 height 15
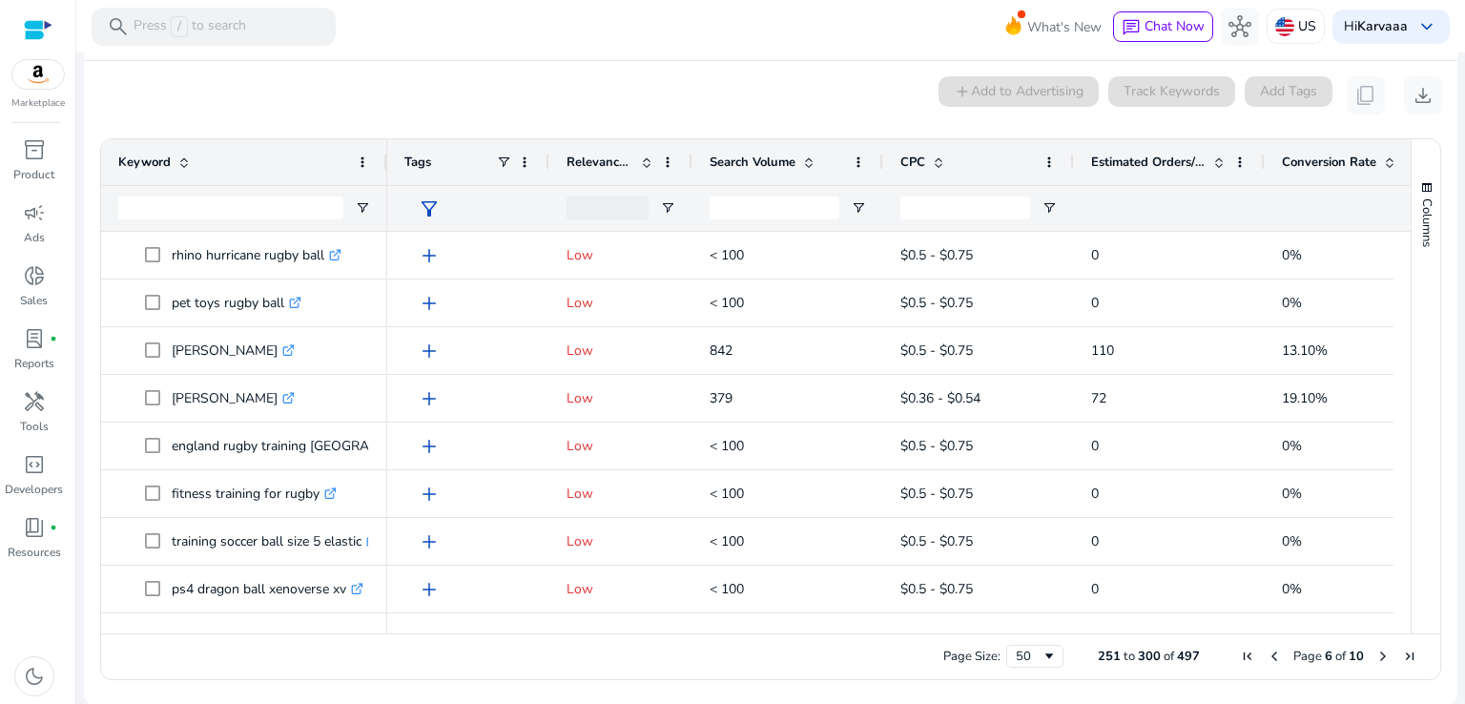
click at [1376, 653] on span "Next Page" at bounding box center [1383, 656] width 15 height 15
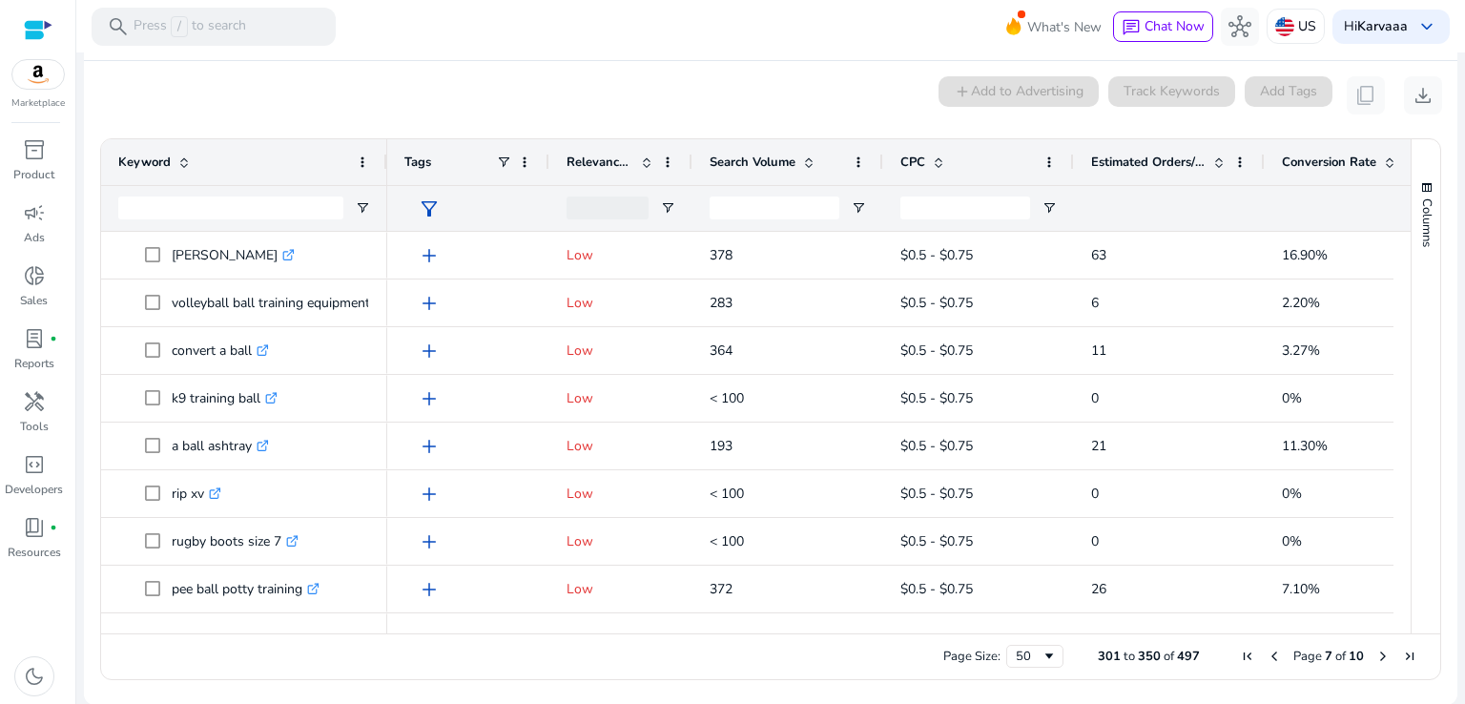
click at [1376, 653] on span "Next Page" at bounding box center [1383, 656] width 15 height 15
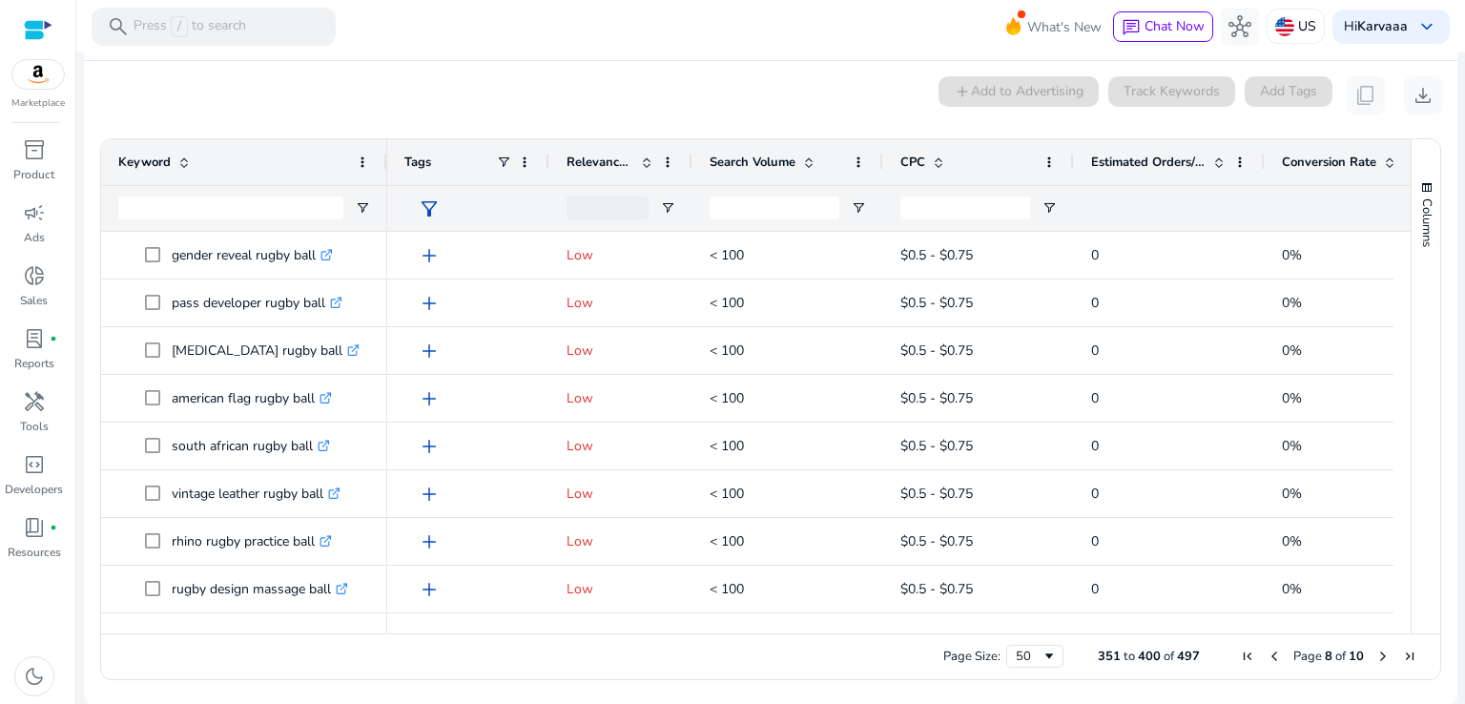
click at [1376, 653] on span "Next Page" at bounding box center [1383, 656] width 15 height 15
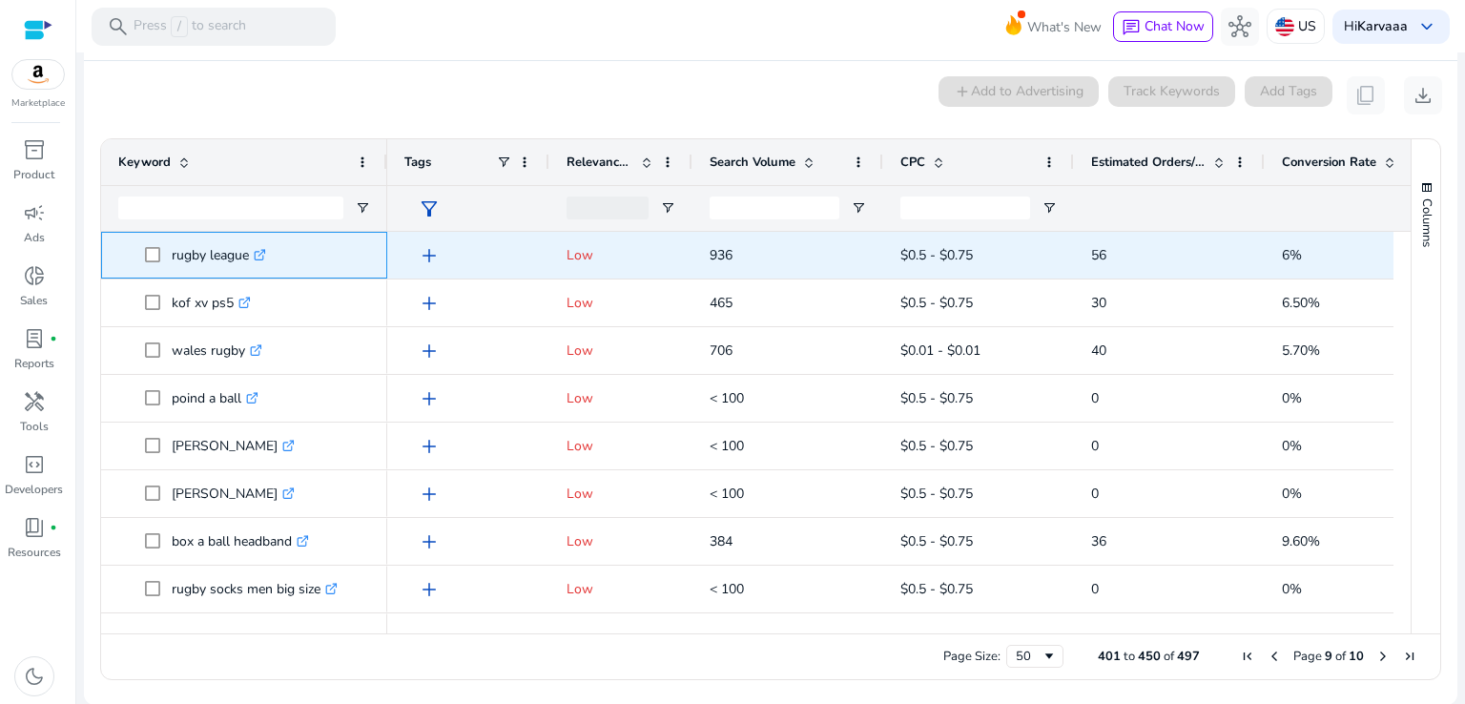
drag, startPoint x: 160, startPoint y: 251, endPoint x: 252, endPoint y: 252, distance: 91.6
click at [252, 252] on span "rugby league .st0{fill:#2c8af8}" at bounding box center [257, 255] width 225 height 39
copy span "rugby league"
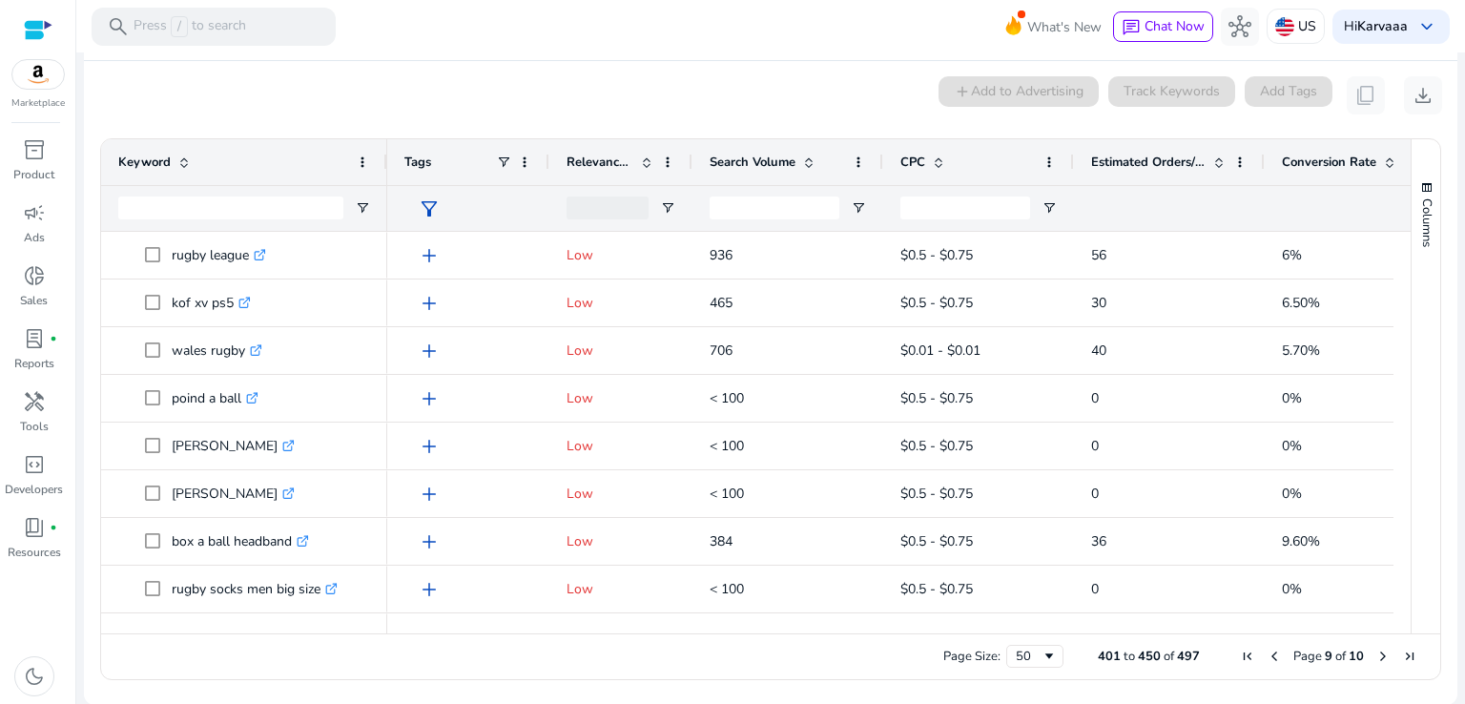
click at [1376, 654] on span "Next Page" at bounding box center [1383, 656] width 15 height 15
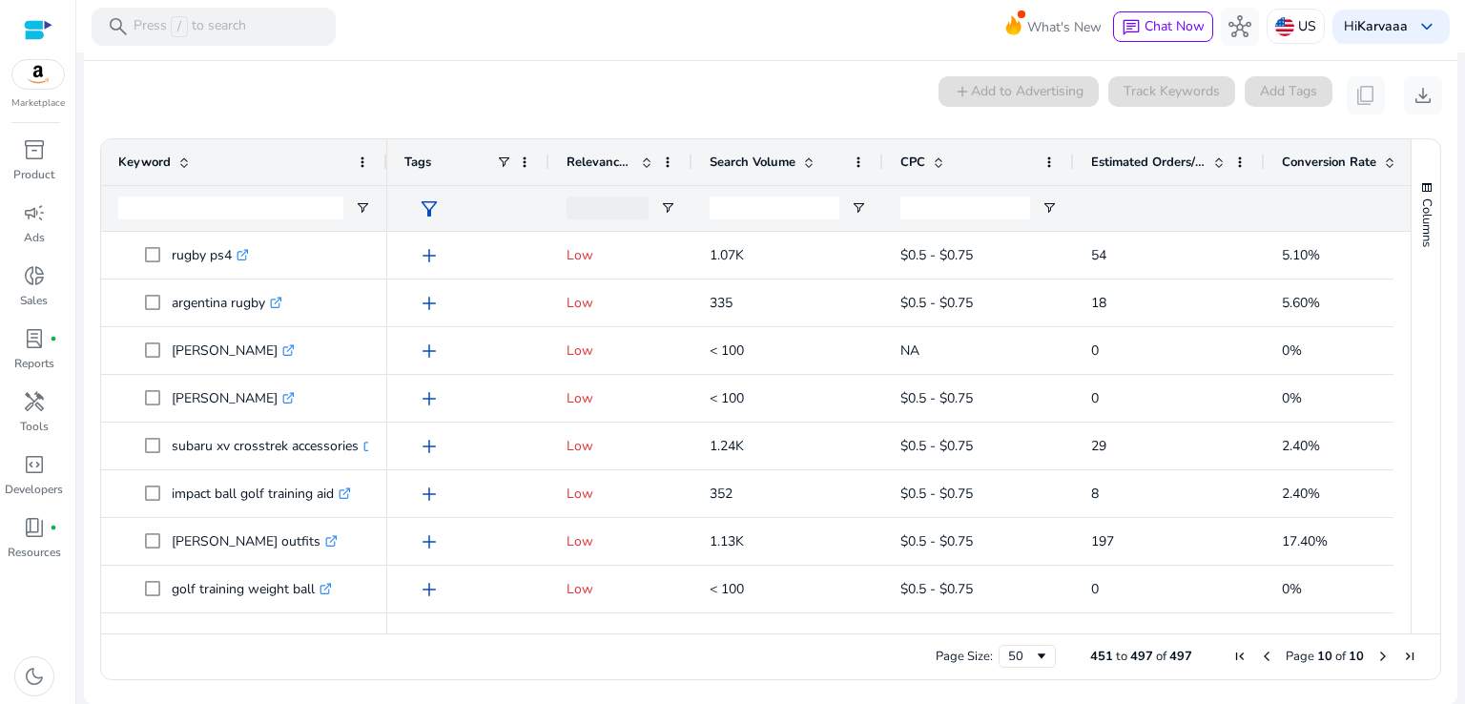
click at [1379, 662] on span "Next Page" at bounding box center [1383, 656] width 15 height 15
